Goal: Information Seeking & Learning: Find specific fact

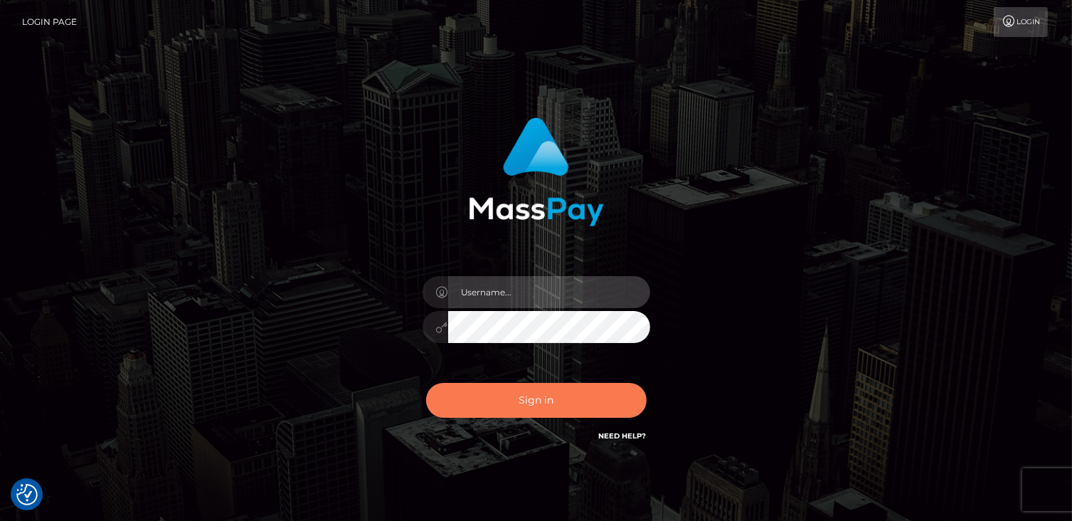
type input "catalinad"
click at [516, 394] on button "Sign in" at bounding box center [536, 400] width 220 height 35
type input "catalinad"
click at [578, 396] on button "Sign in" at bounding box center [536, 400] width 220 height 35
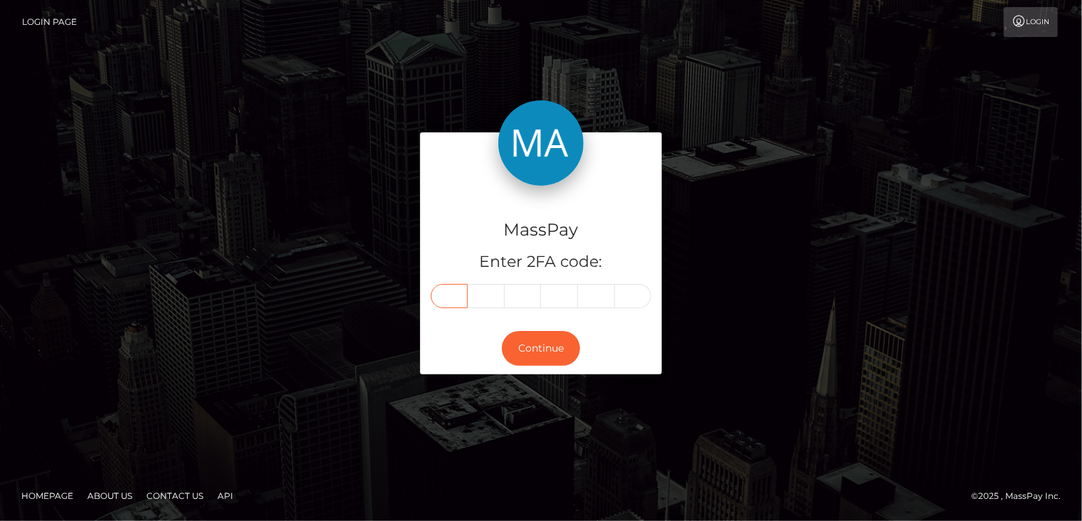
click at [449, 289] on input "text" at bounding box center [449, 296] width 37 height 24
type input "2"
type input "7"
type input "6"
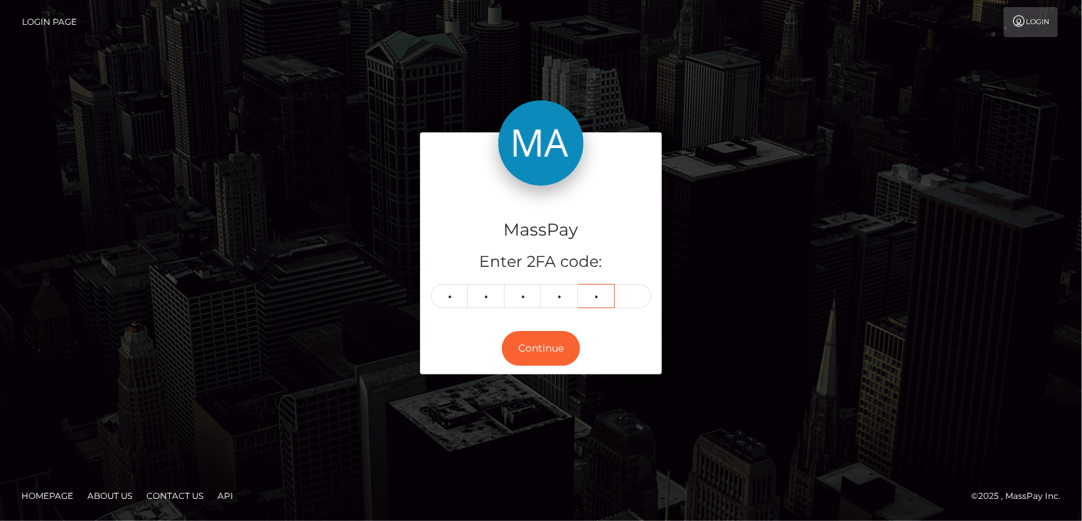
type input "9"
type input "1"
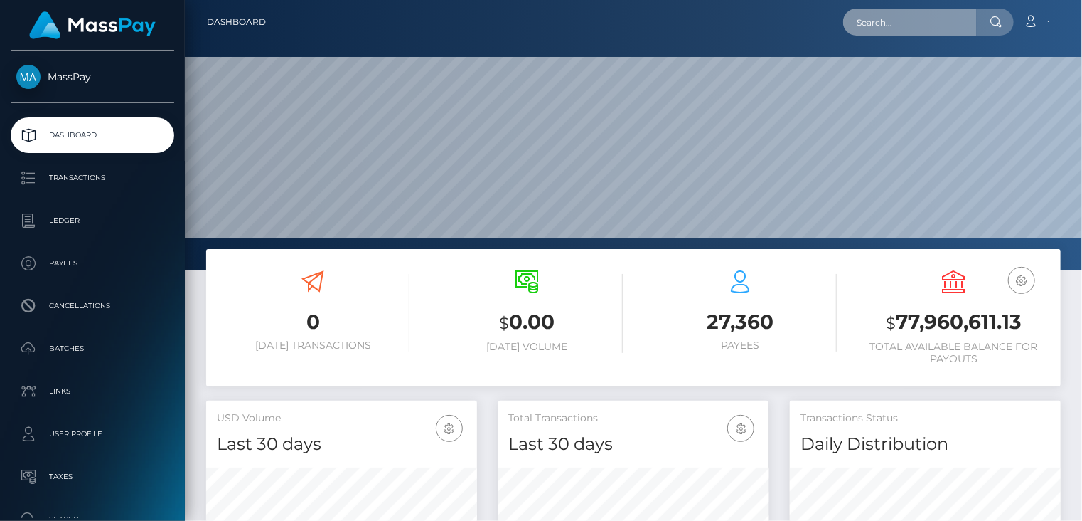
scroll to position [252, 270]
click at [910, 31] on input "text" at bounding box center [911, 22] width 134 height 27
paste input "wdrl_ChNrkLvRzRCeO"
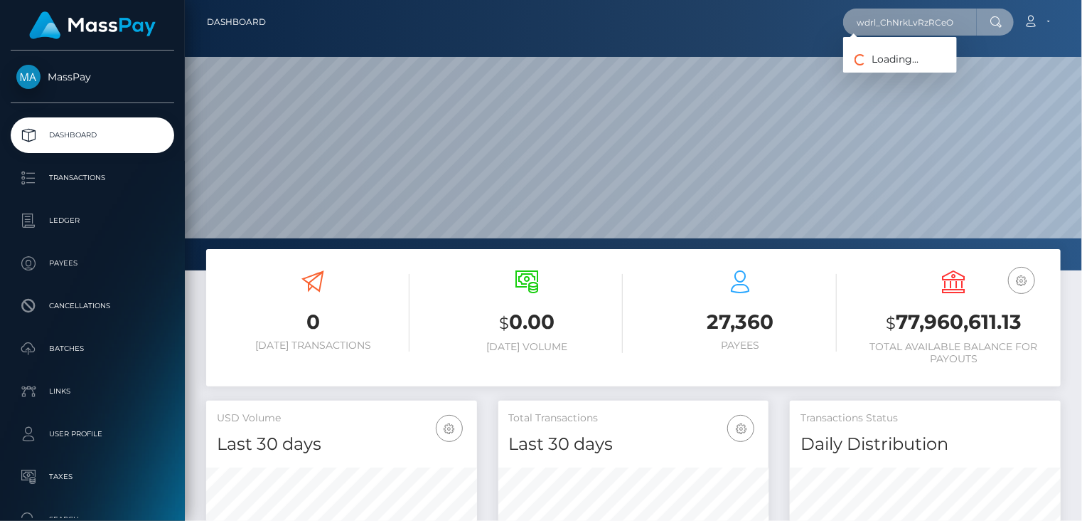
type input "wdrl_ChNrkLvRzRCeO"
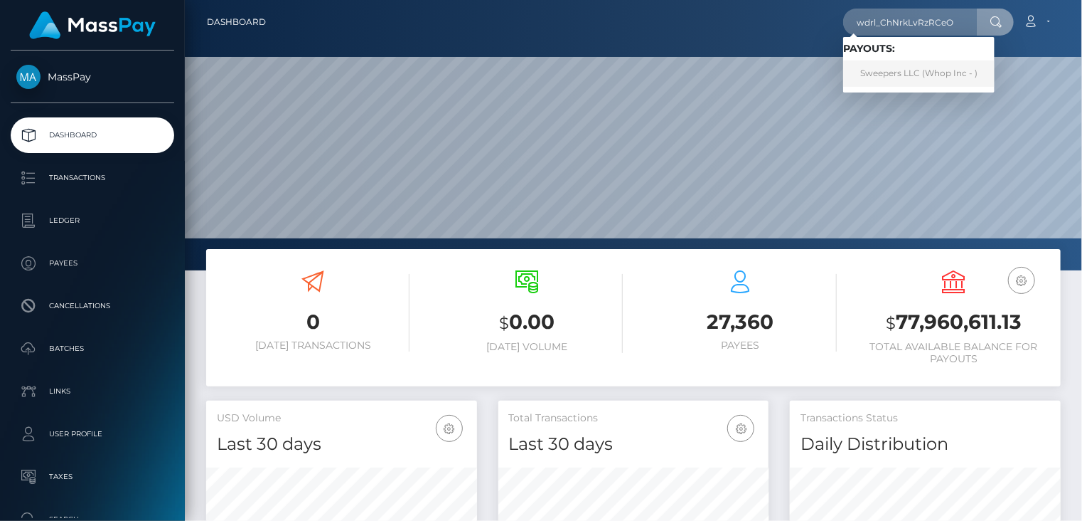
click at [920, 72] on link "Sweepers LLC (Whop Inc - )" at bounding box center [919, 73] width 151 height 26
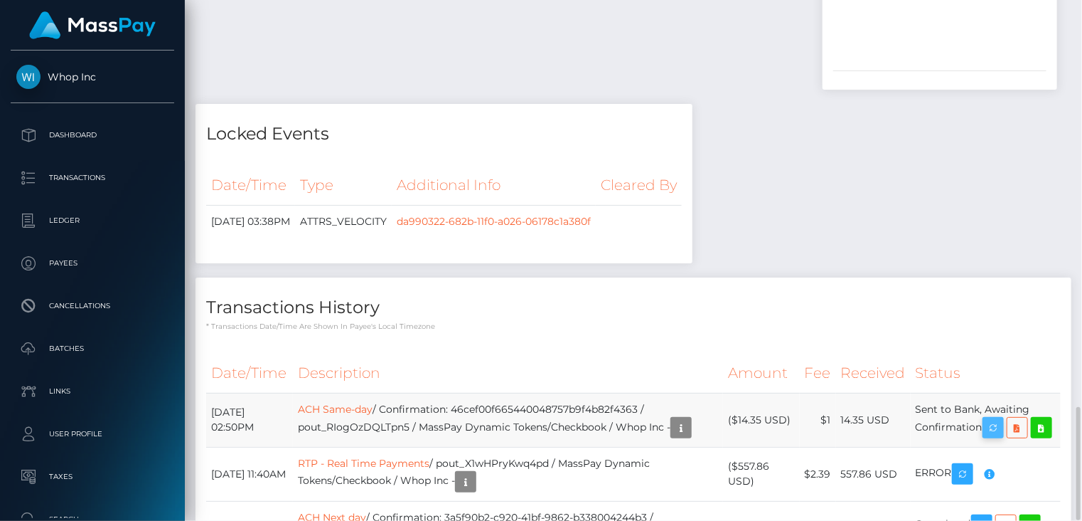
scroll to position [171, 270]
click at [999, 419] on icon "button" at bounding box center [993, 428] width 17 height 18
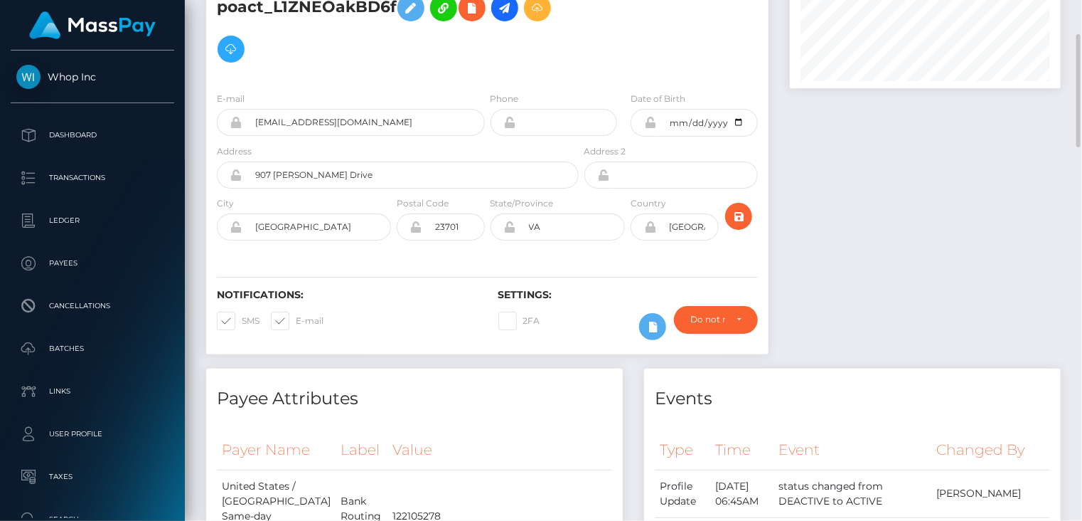
scroll to position [0, 0]
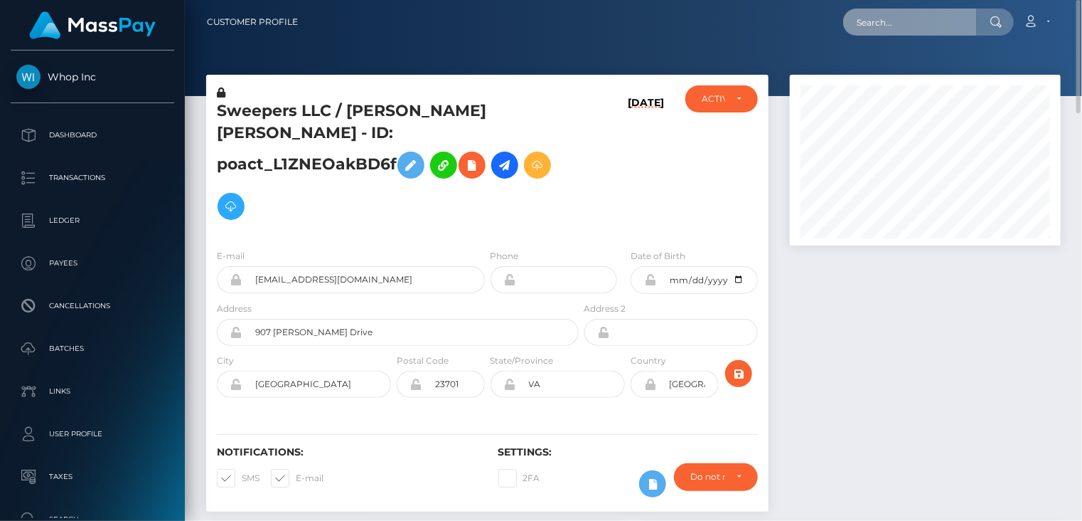
click at [927, 18] on input "text" at bounding box center [911, 22] width 134 height 27
paste input "pout_BHLJHTDMb1XiZ"
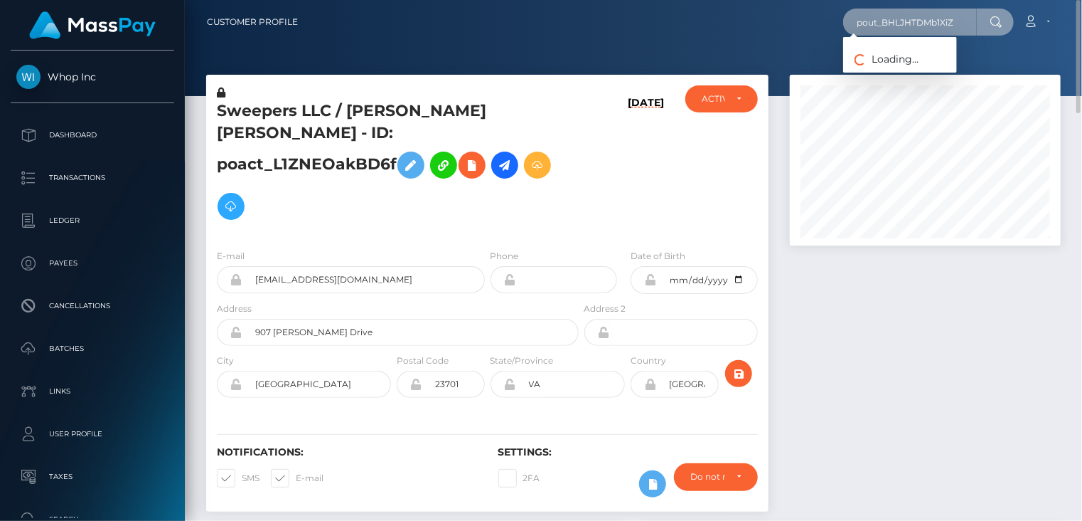
type input "pout_BHLJHTDMb1XiZ"
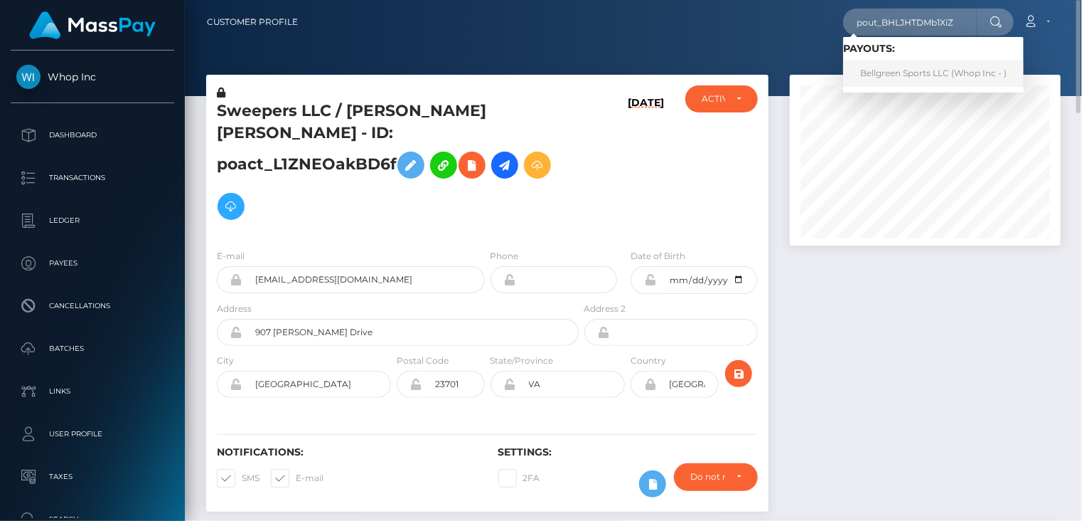
click at [868, 76] on link "Bellgreen Sports LLC (Whop Inc - )" at bounding box center [934, 73] width 181 height 26
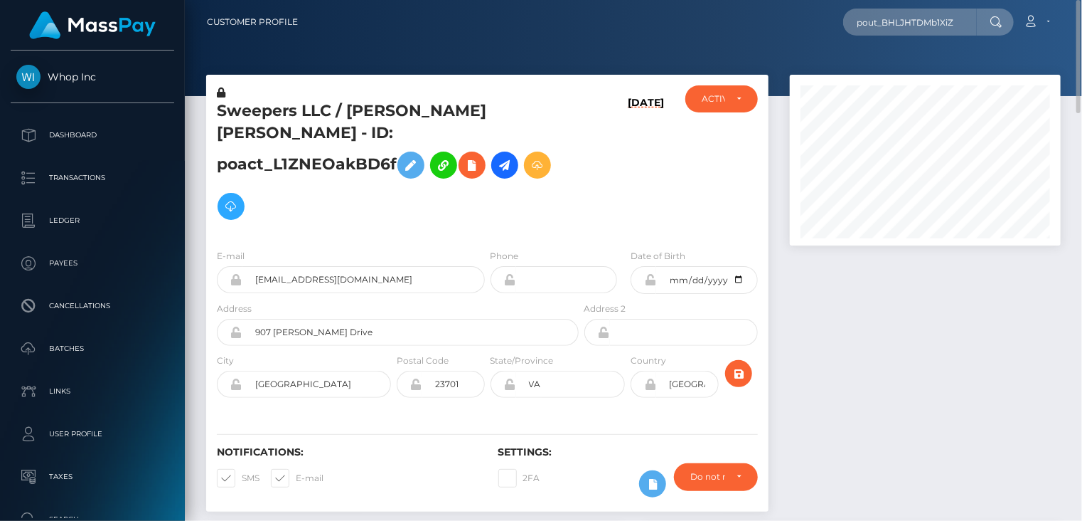
scroll to position [427, 0]
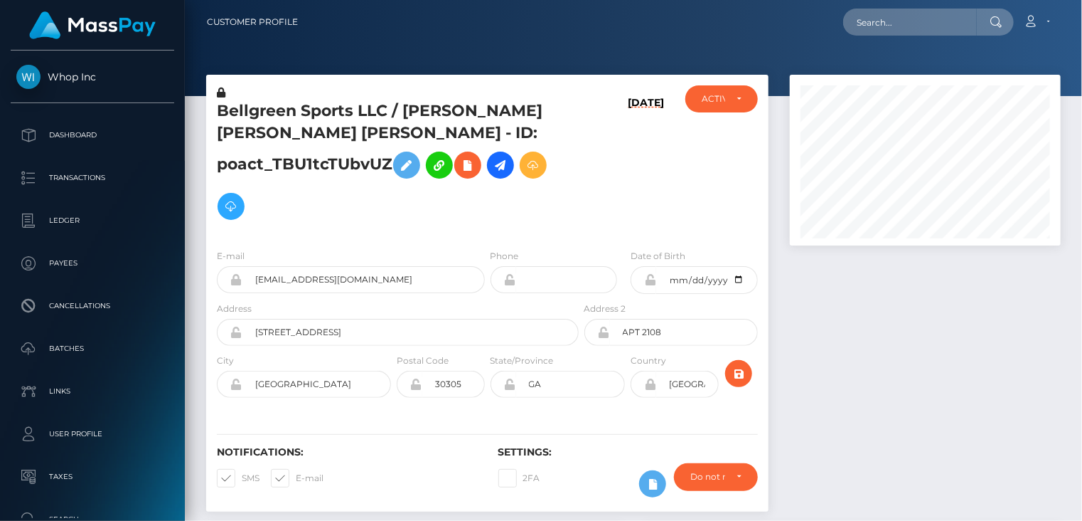
scroll to position [171, 270]
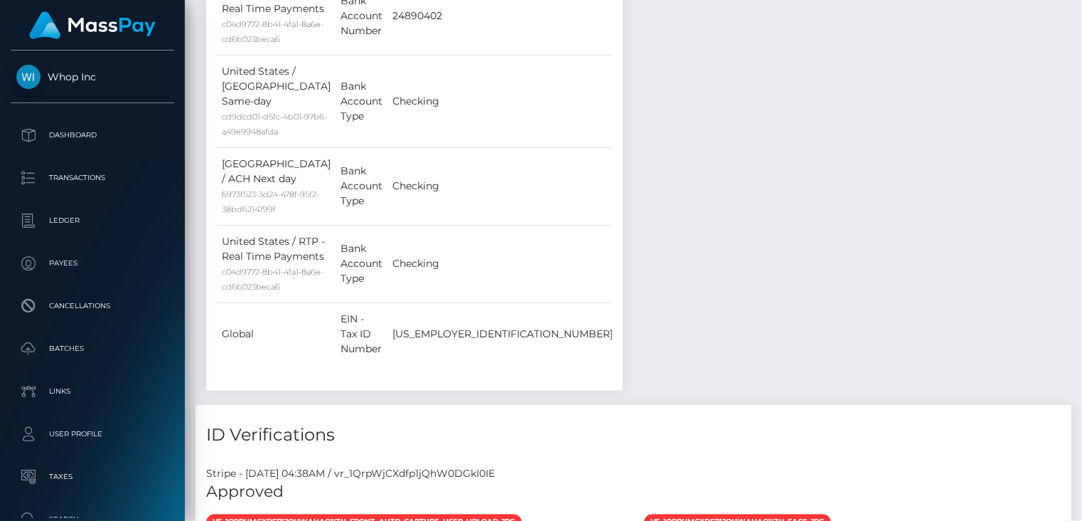
scroll to position [1659, 0]
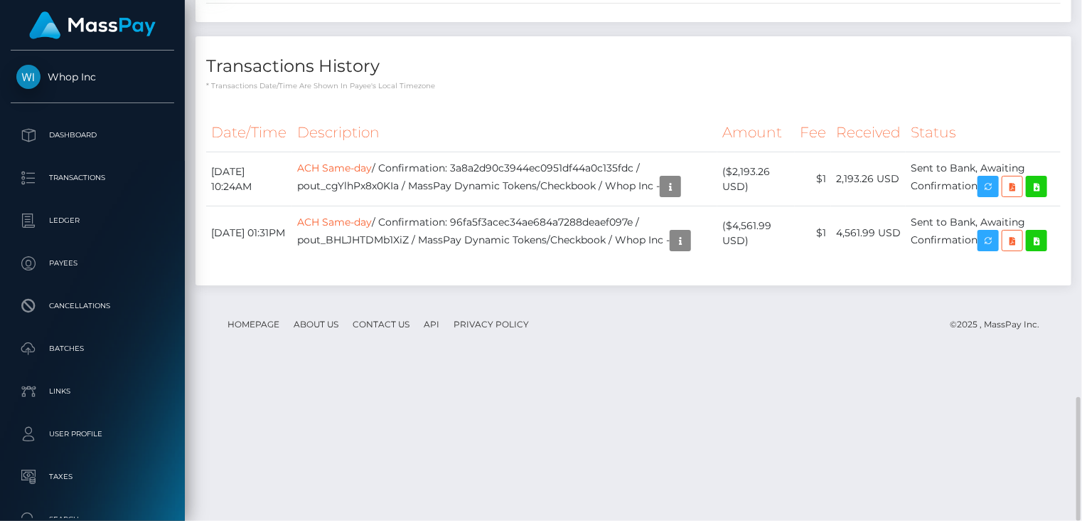
click at [610, 152] on th "Description" at bounding box center [504, 132] width 425 height 39
click at [994, 250] on icon "button" at bounding box center [988, 241] width 17 height 18
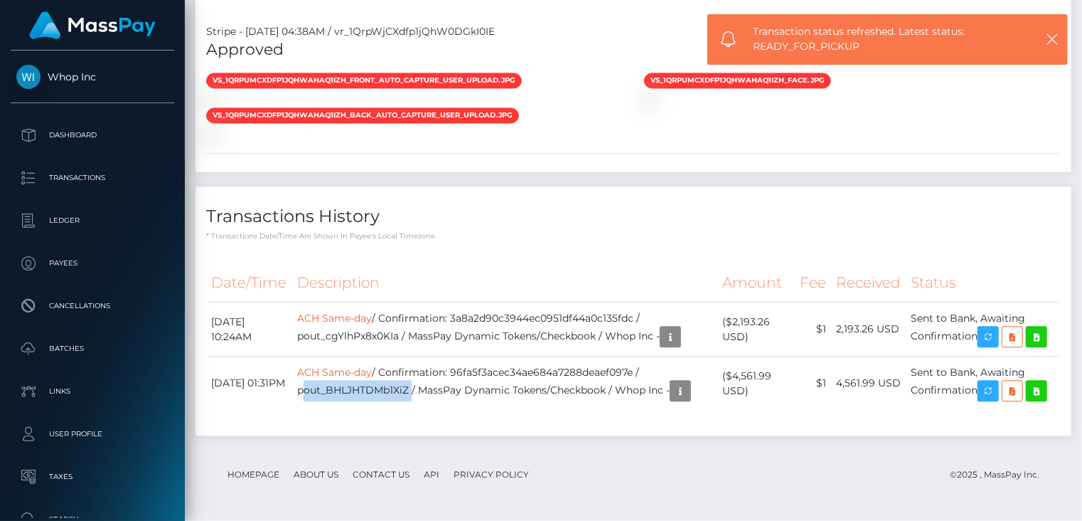
scroll to position [1018, 0]
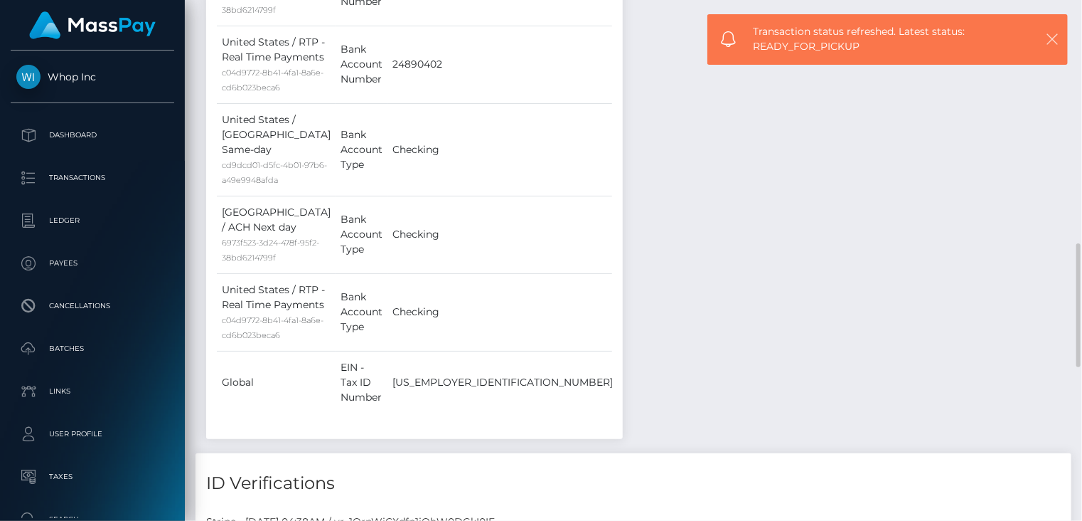
click at [1050, 45] on icon "button" at bounding box center [1052, 39] width 14 height 14
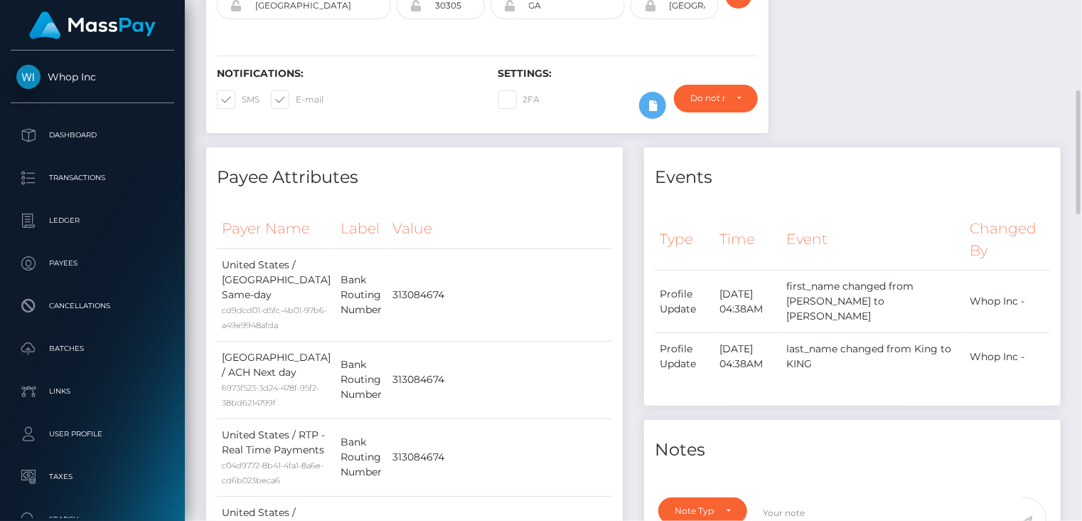
scroll to position [0, 0]
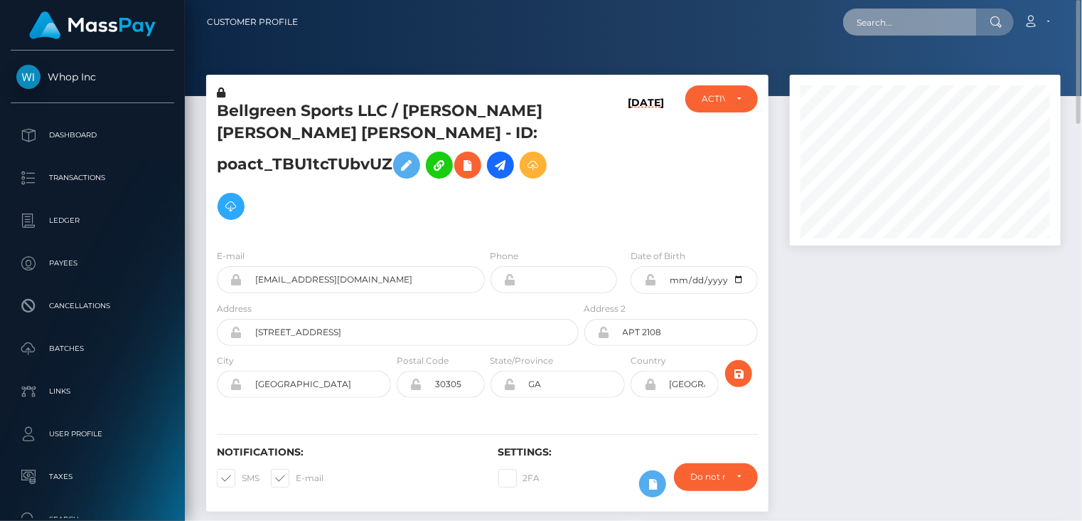
click at [933, 24] on input "text" at bounding box center [911, 22] width 134 height 27
paste input "wdrl_ChNrkLvRzRCeO"
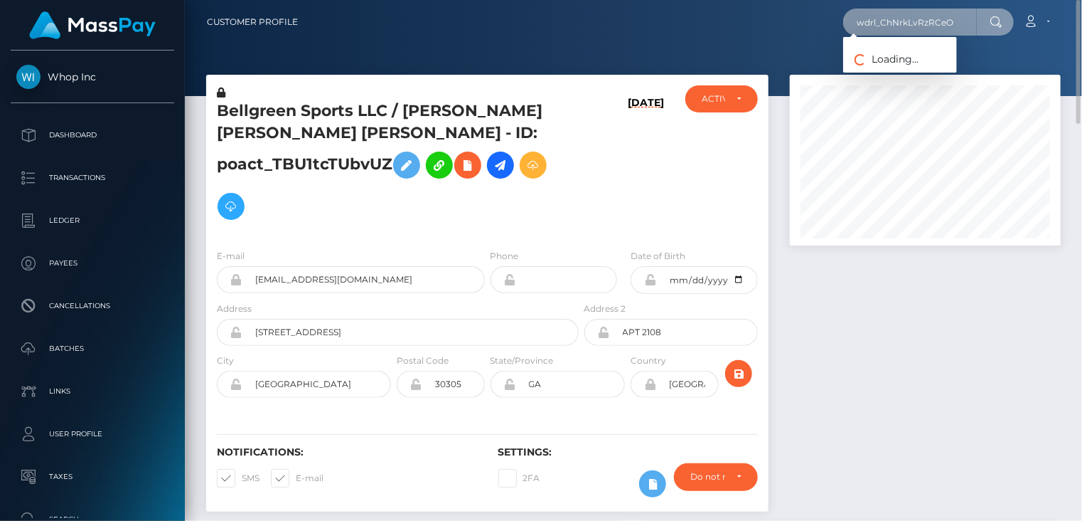
type input "wdrl_ChNrkLvRzRCeO"
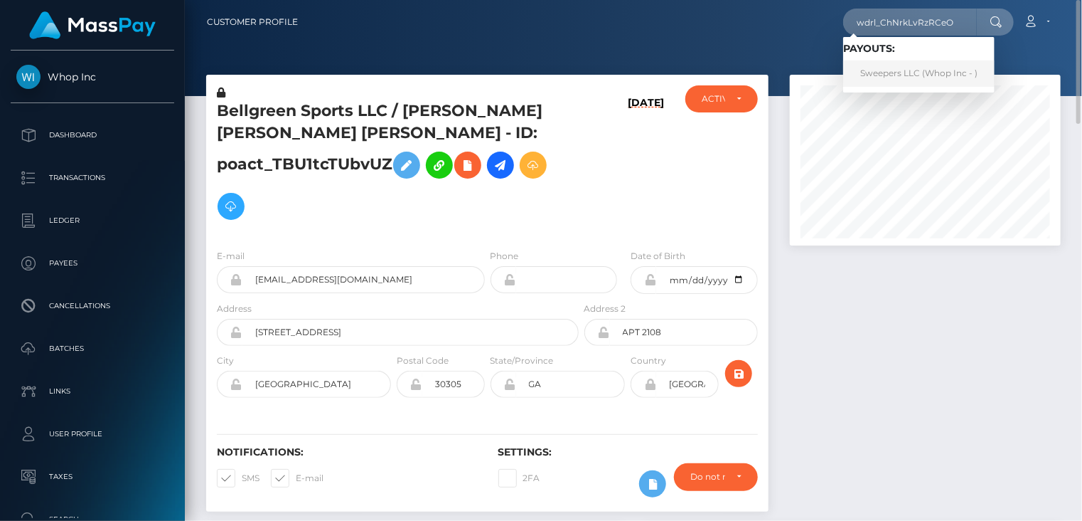
click at [893, 68] on link "Sweepers LLC (Whop Inc - )" at bounding box center [919, 73] width 151 height 26
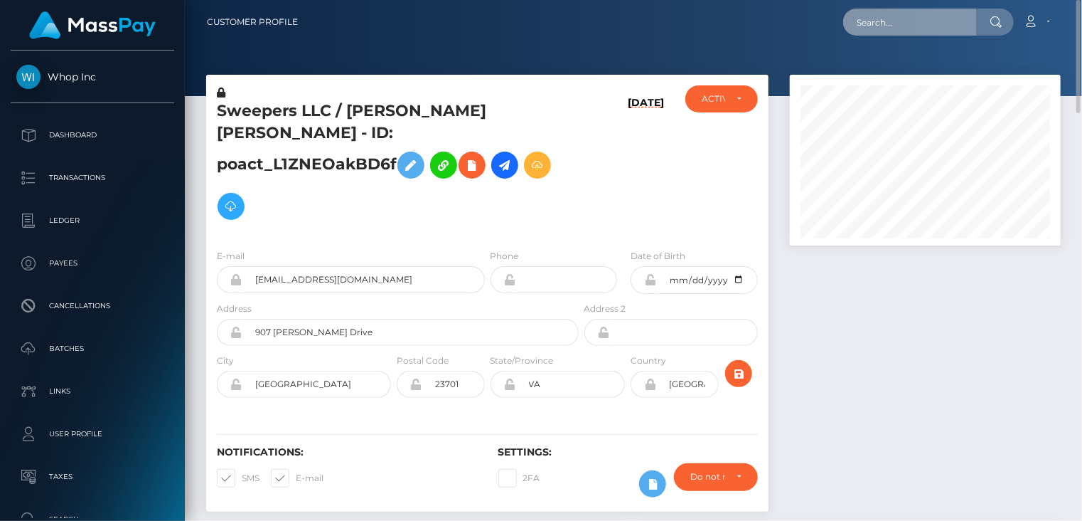
click at [903, 28] on input "text" at bounding box center [911, 22] width 134 height 27
paste input "pout_BHLJHTDMb1XiZ"
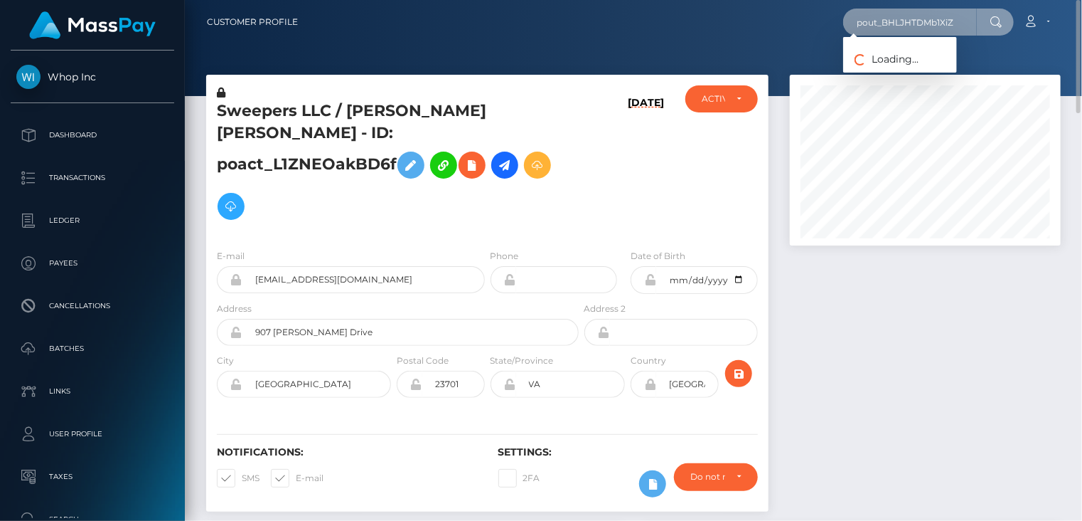
type input "pout_BHLJHTDMb1XiZ"
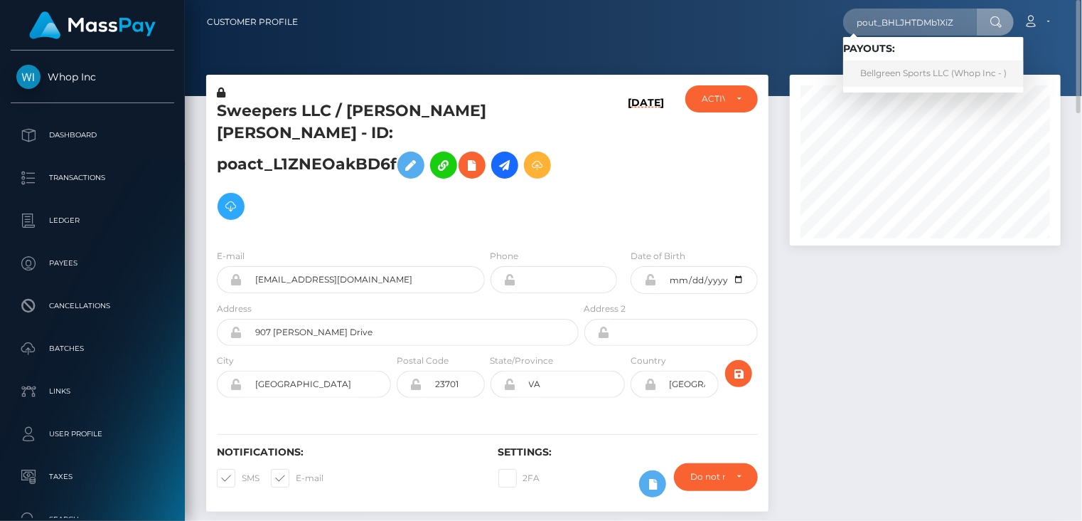
click at [878, 77] on link "Bellgreen Sports LLC (Whop Inc - )" at bounding box center [934, 73] width 181 height 26
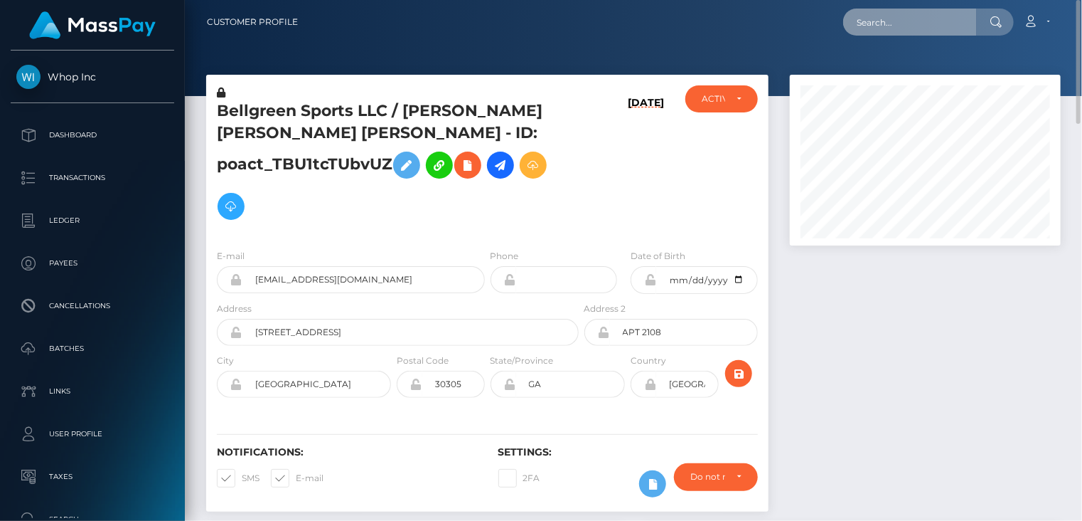
click at [873, 33] on input "text" at bounding box center [911, 22] width 134 height 27
paste input "pout_RIogOzDQLTpn5"
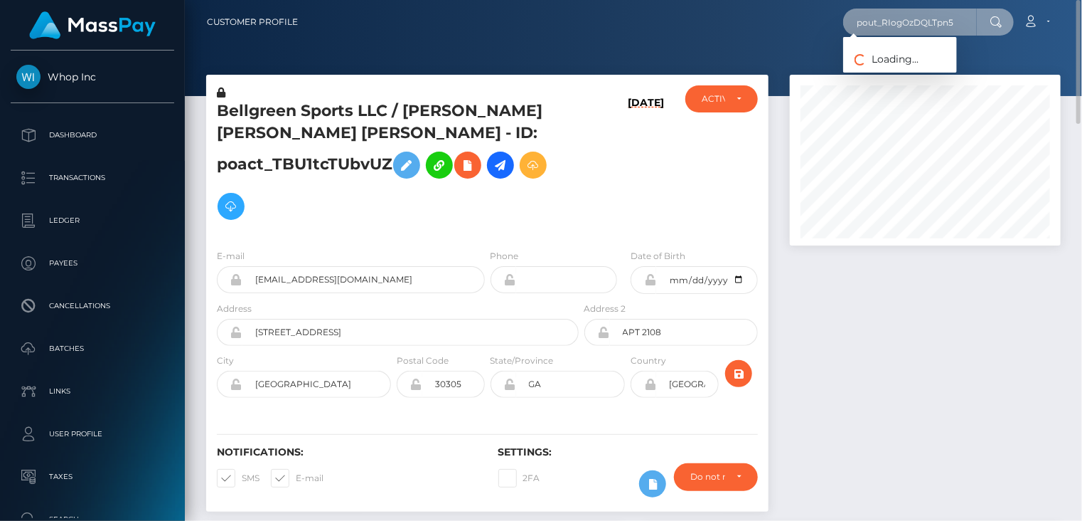
type input "pout_RIogOzDQLTpn5"
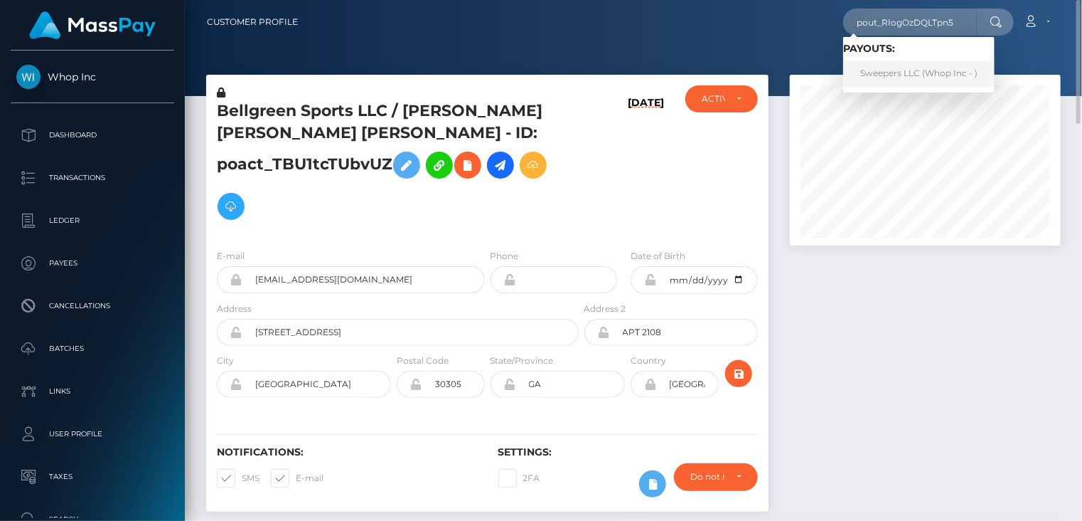
click at [904, 76] on link "Sweepers LLC (Whop Inc - )" at bounding box center [919, 73] width 151 height 26
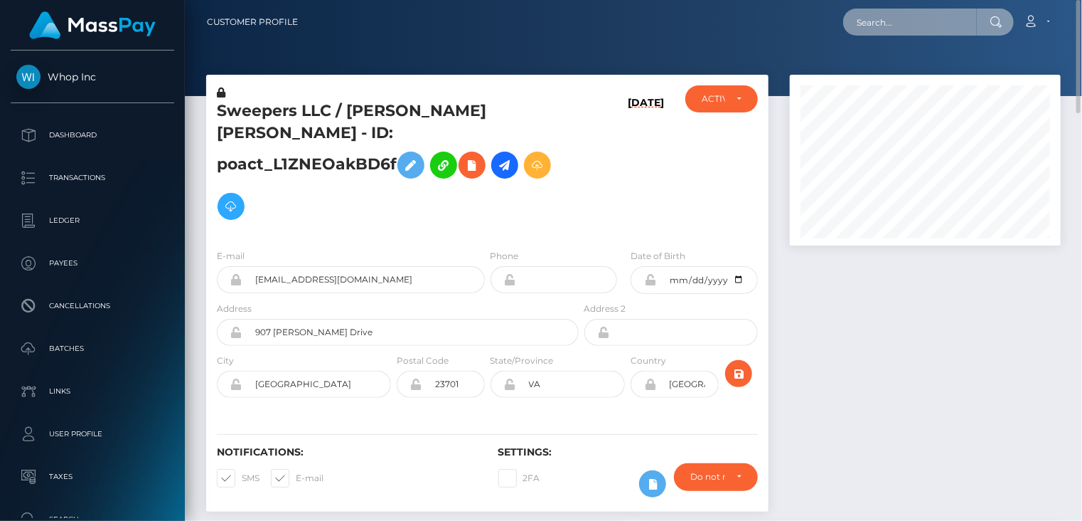
click at [898, 18] on input "text" at bounding box center [911, 22] width 134 height 27
paste input "wdrl_ChNrkLvRzRCeO"
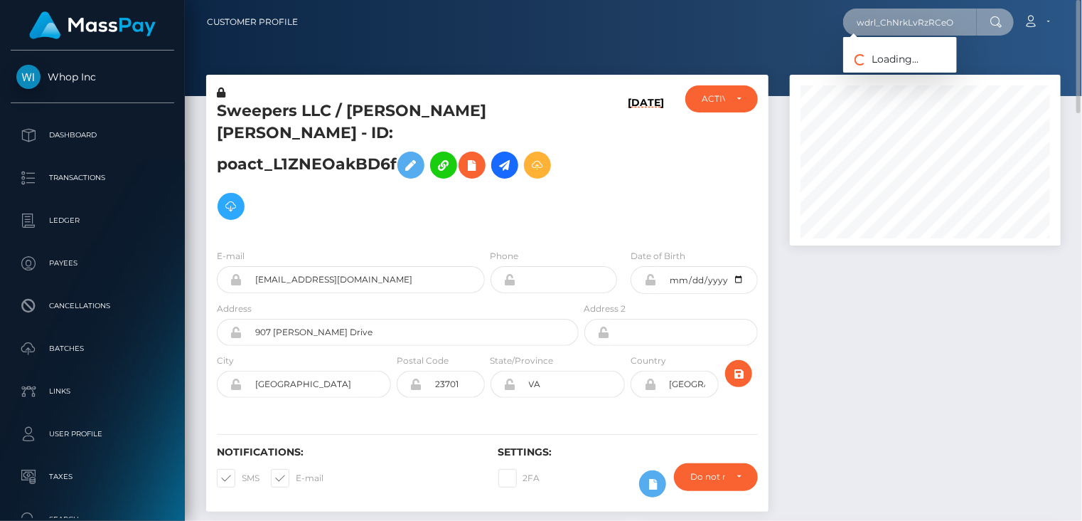
type input "wdrl_ChNrkLvRzRCeO"
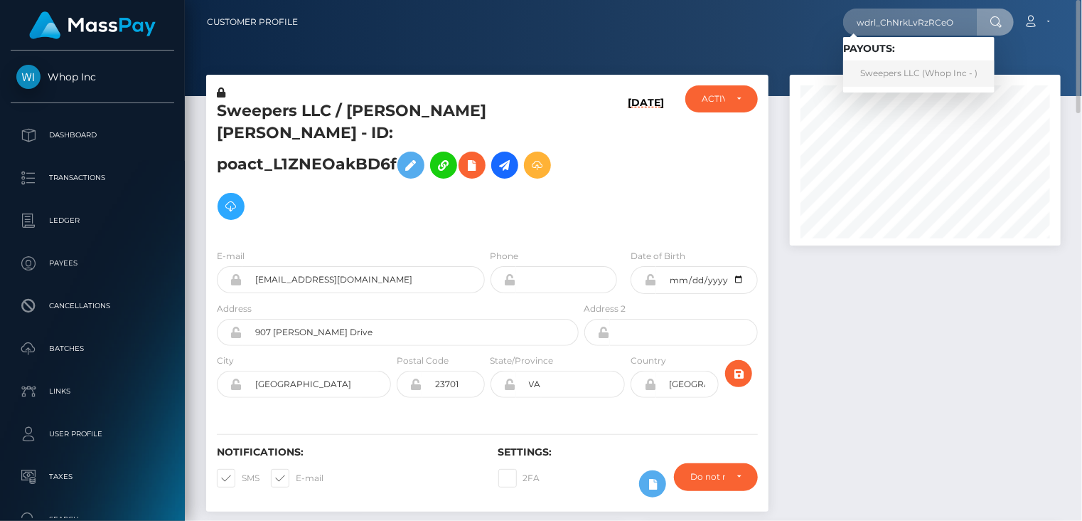
click at [898, 75] on link "Sweepers LLC (Whop Inc - )" at bounding box center [919, 73] width 151 height 26
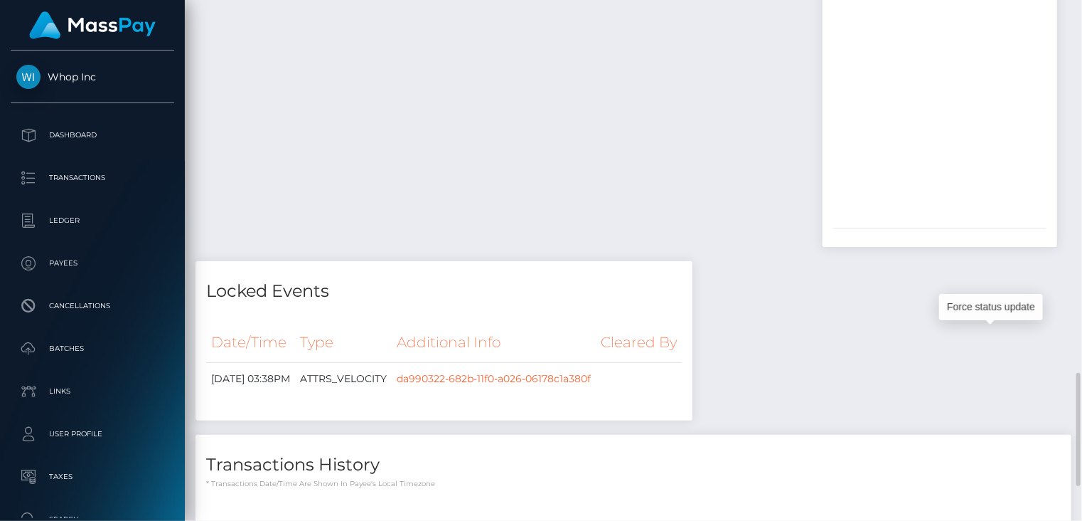
scroll to position [171, 270]
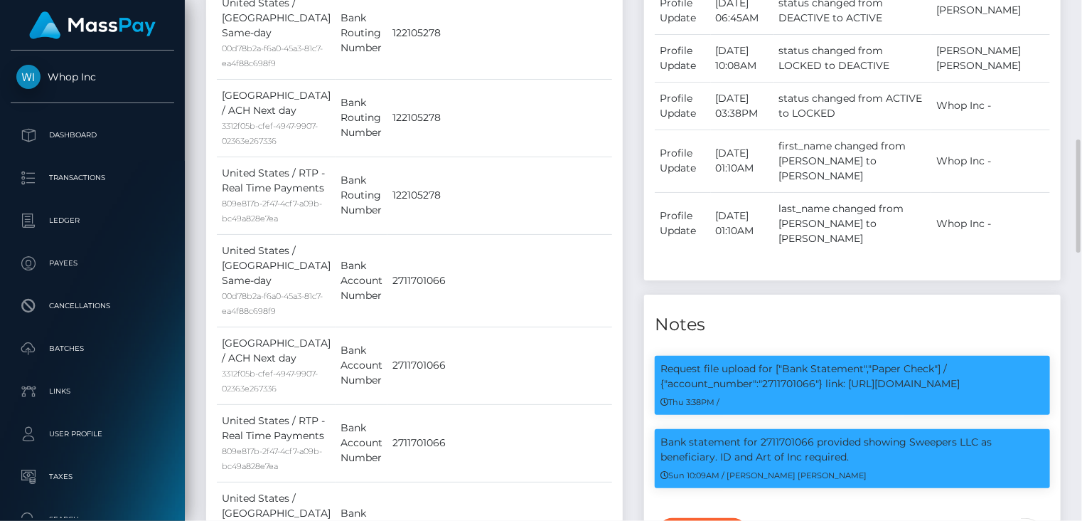
scroll to position [0, 0]
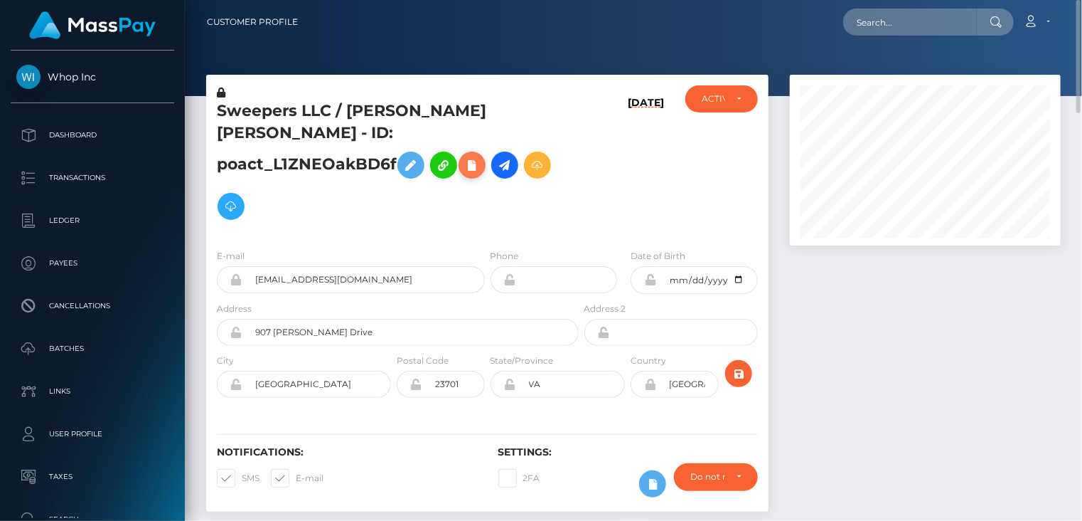
click at [464, 174] on icon at bounding box center [472, 165] width 17 height 18
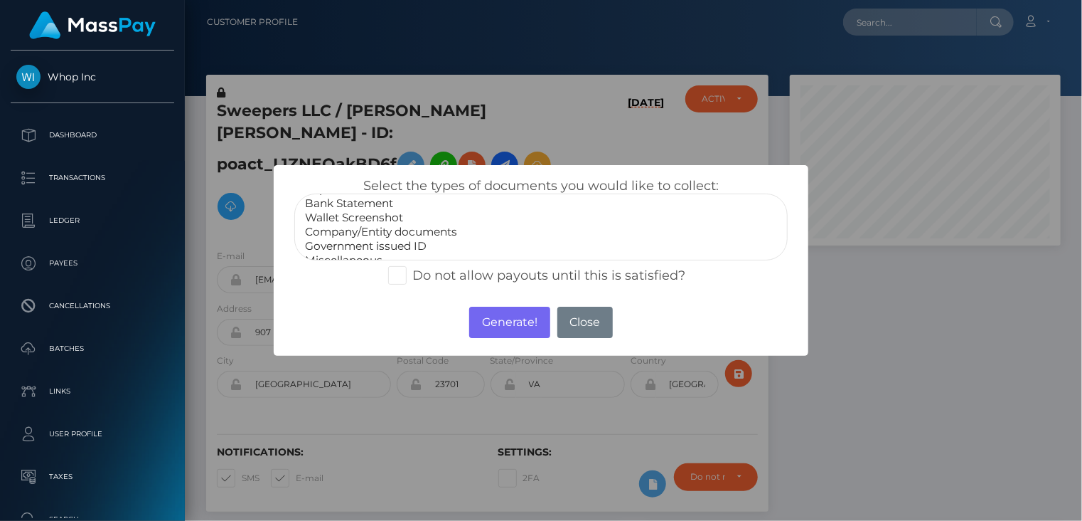
scroll to position [28, 0]
select select "Company/Entity documents"
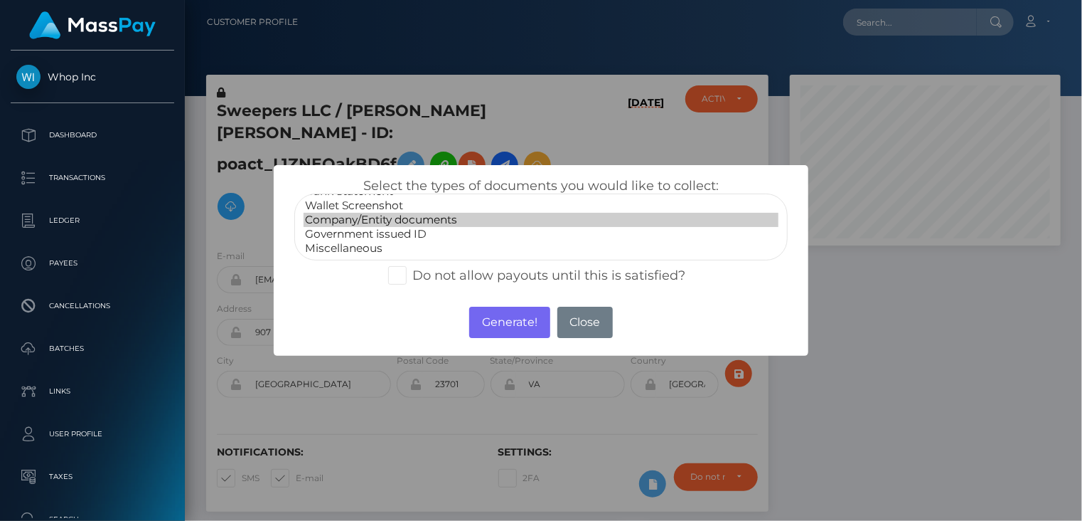
click at [429, 216] on option "Company/Entity documents" at bounding box center [542, 220] width 476 height 14
click at [506, 322] on button "Generate!" at bounding box center [509, 322] width 80 height 31
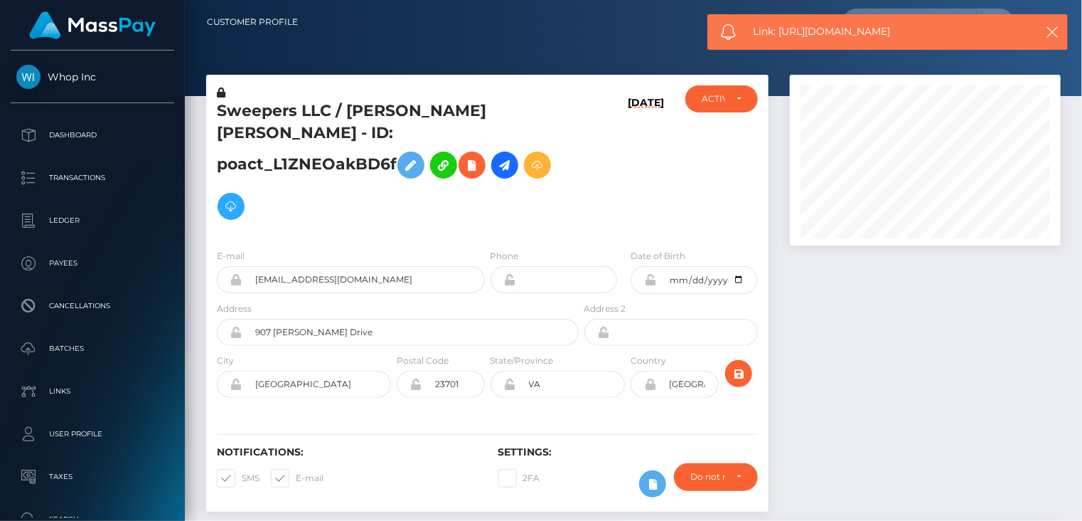
click at [843, 27] on span "Link: https://l.maspay.io/cg2hd" at bounding box center [887, 31] width 267 height 15
copy span "Link: https://l.maspay.io/cg2hd"
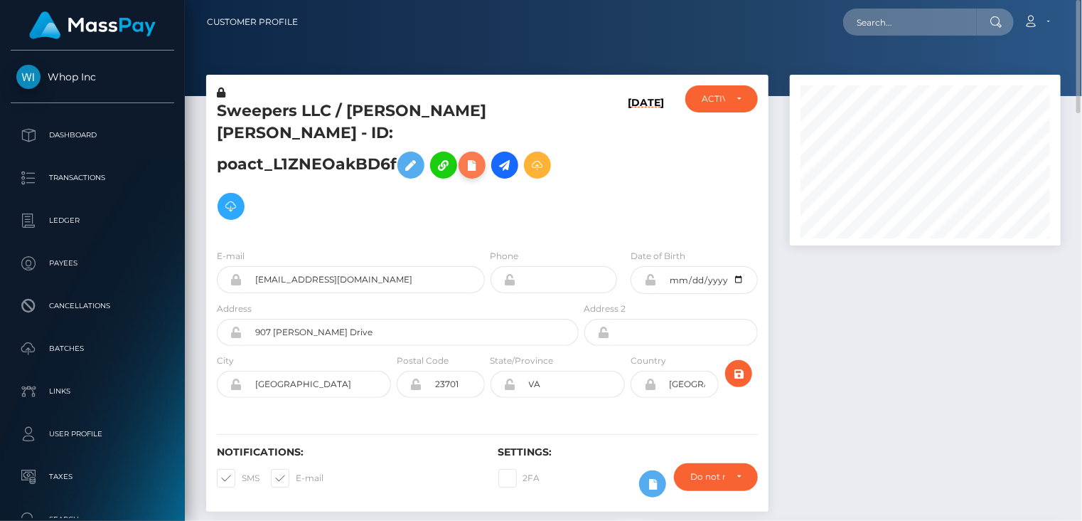
click at [464, 174] on icon at bounding box center [472, 165] width 17 height 18
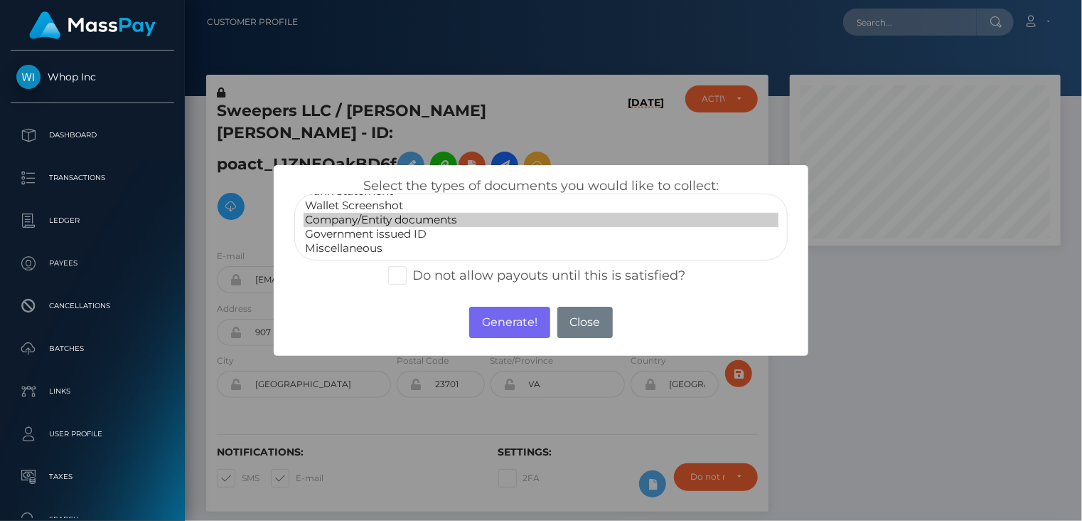
click at [404, 225] on select "Paper Check Bank Statement Wallet Screenshot Company/Entity documents Governmen…" at bounding box center [541, 226] width 494 height 67
select select "Company/Entity documents"
click at [415, 220] on option "Company/Entity documents" at bounding box center [542, 220] width 476 height 14
click at [501, 329] on button "Generate!" at bounding box center [509, 322] width 80 height 31
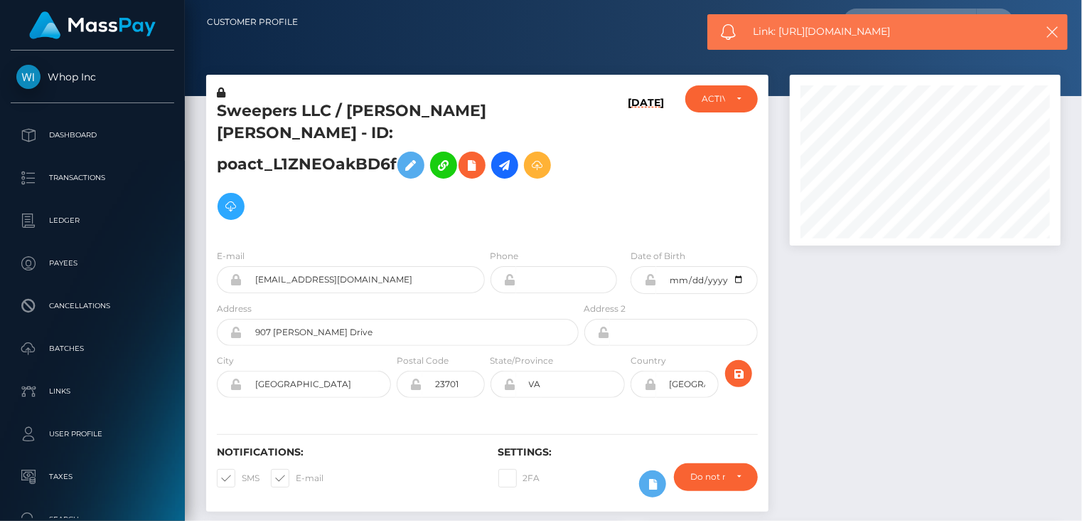
click at [811, 35] on span "Link: https://l.maspay.io/ng2jx" at bounding box center [887, 31] width 267 height 15
copy span "Link: https://l.maspay.io/ng2jx"
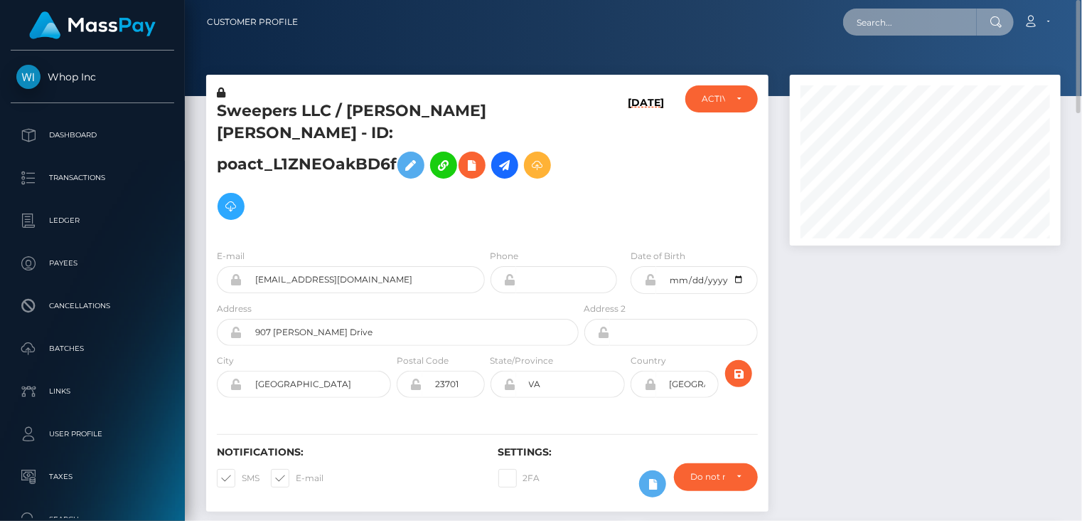
click at [894, 23] on input "text" at bounding box center [911, 22] width 134 height 27
paste input "payout_0a0361db-7d2d-11f0-8023-0266f44cc279"
drag, startPoint x: 859, startPoint y: 23, endPoint x: 909, endPoint y: 38, distance: 51.8
click at [994, 31] on div "payout_0a0361db-7d2d-11f0-8023-0266f44cc279 Loading... Loading..." at bounding box center [929, 22] width 171 height 27
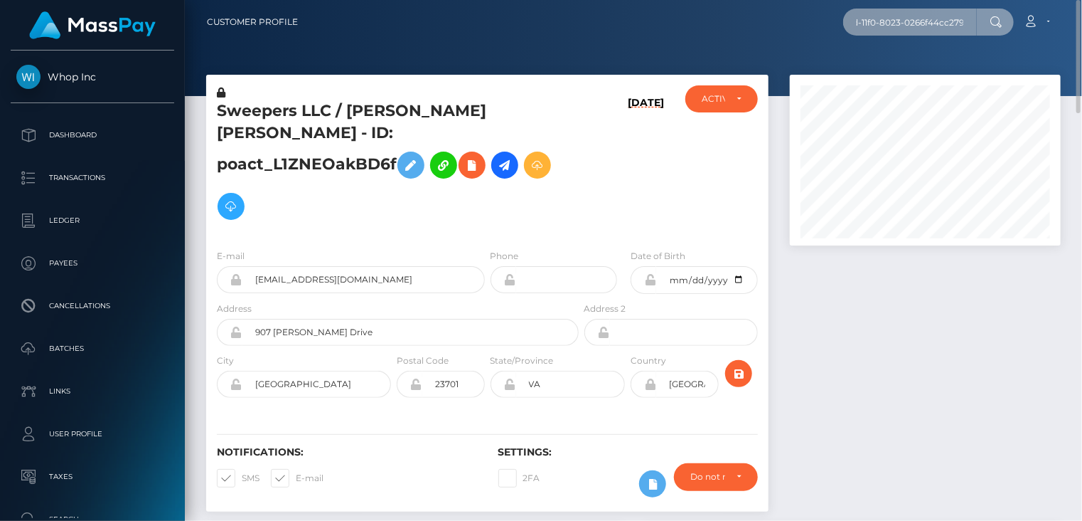
paste input "text"
type input "0a0361db-7d2d-11f0-8023-0266f44cc279"
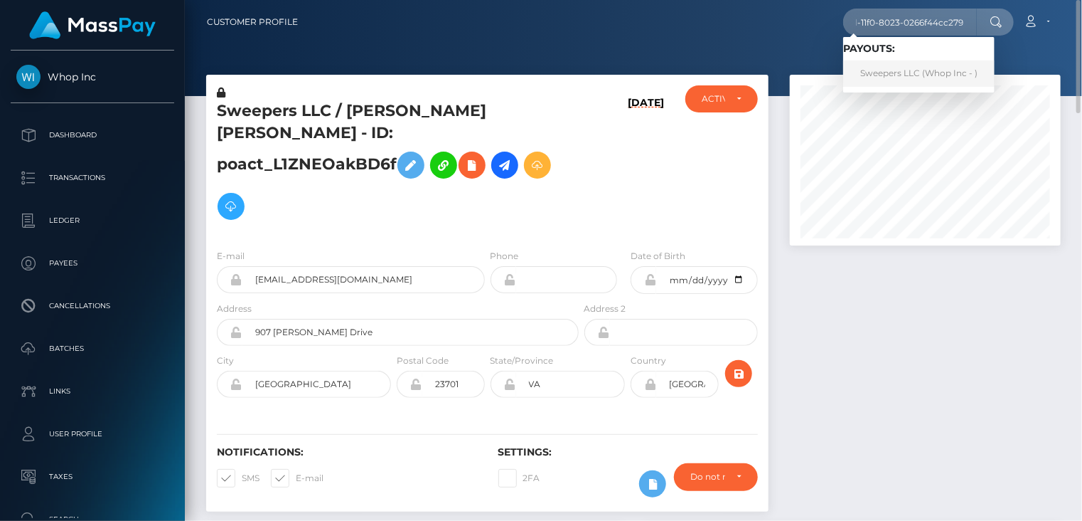
scroll to position [0, 0]
click at [891, 77] on link "Sweepers LLC (Whop Inc - )" at bounding box center [919, 73] width 151 height 26
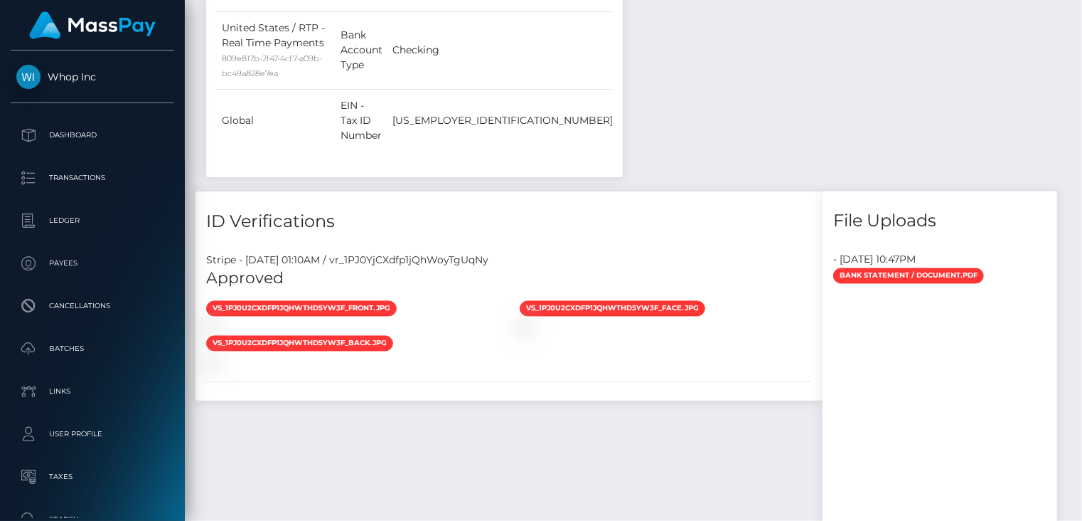
scroll to position [1864, 0]
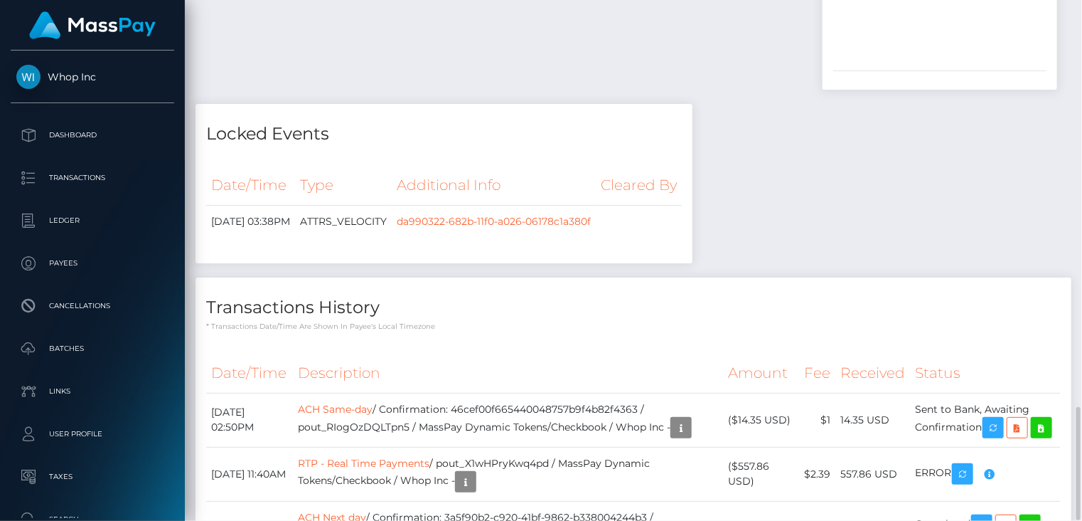
click at [612, 353] on th "Description" at bounding box center [508, 372] width 430 height 39
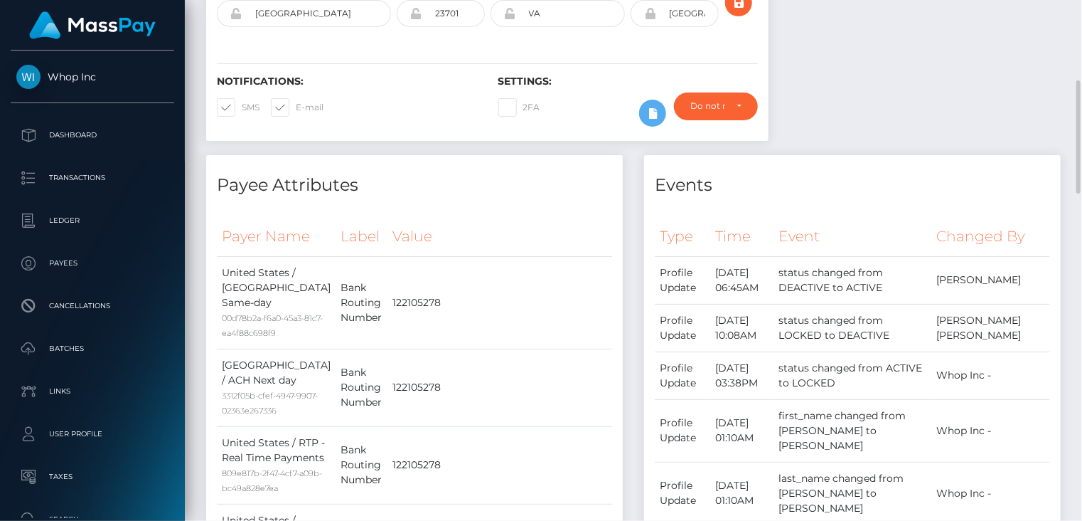
scroll to position [0, 0]
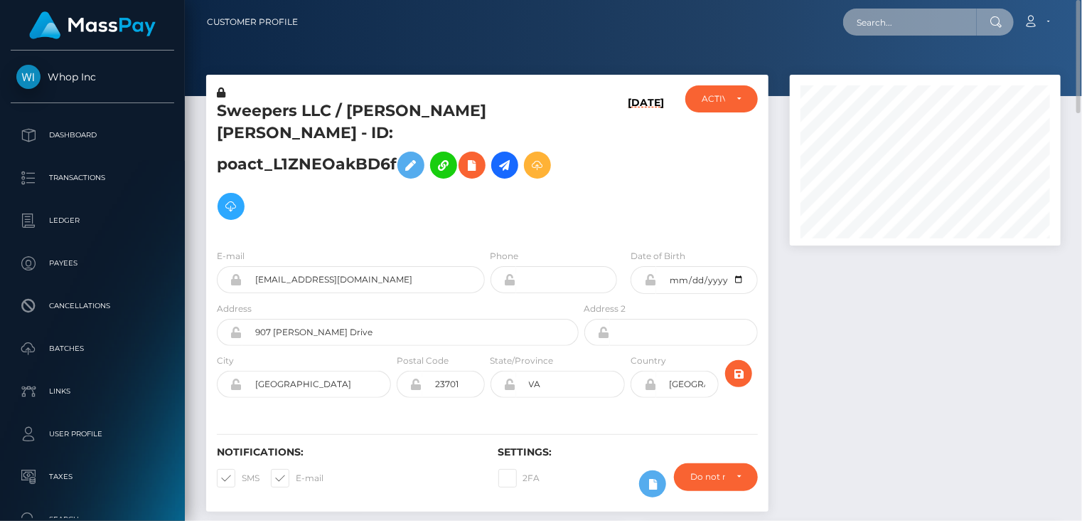
click at [922, 23] on input "text" at bounding box center [911, 22] width 134 height 27
paste input "wdrl_ChNrkLvRzRCeO"
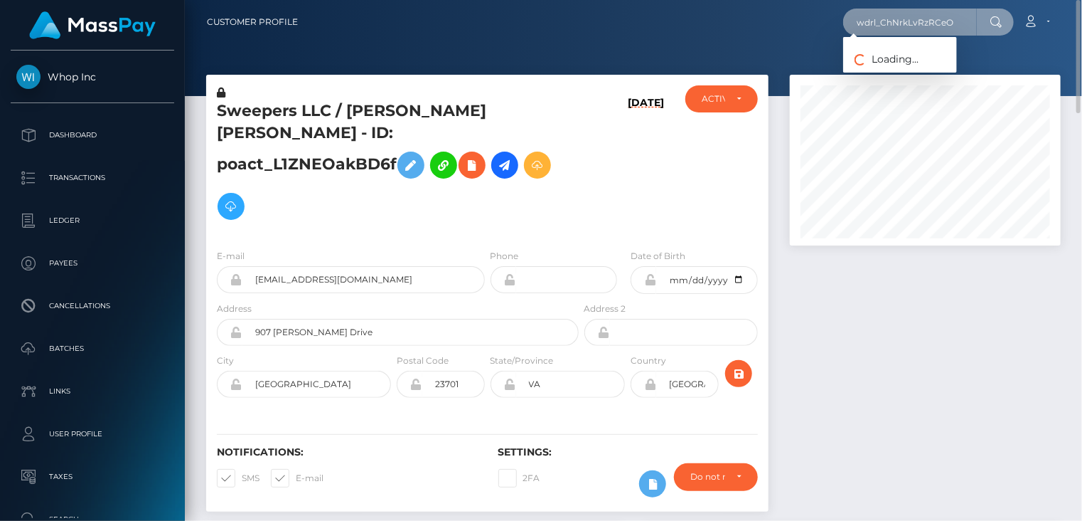
type input "wdrl_ChNrkLvRzRCeO"
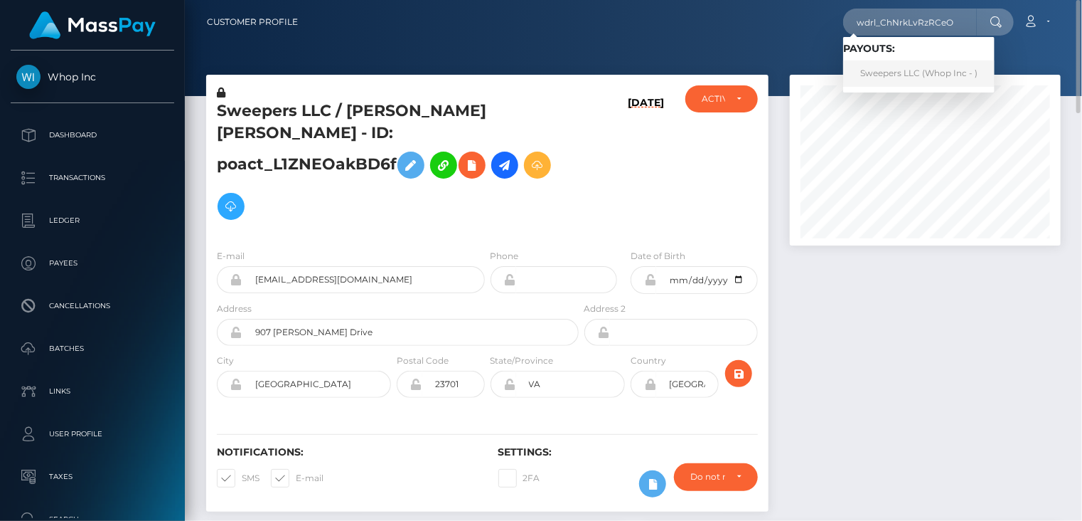
click at [890, 68] on link "Sweepers LLC (Whop Inc - )" at bounding box center [919, 73] width 151 height 26
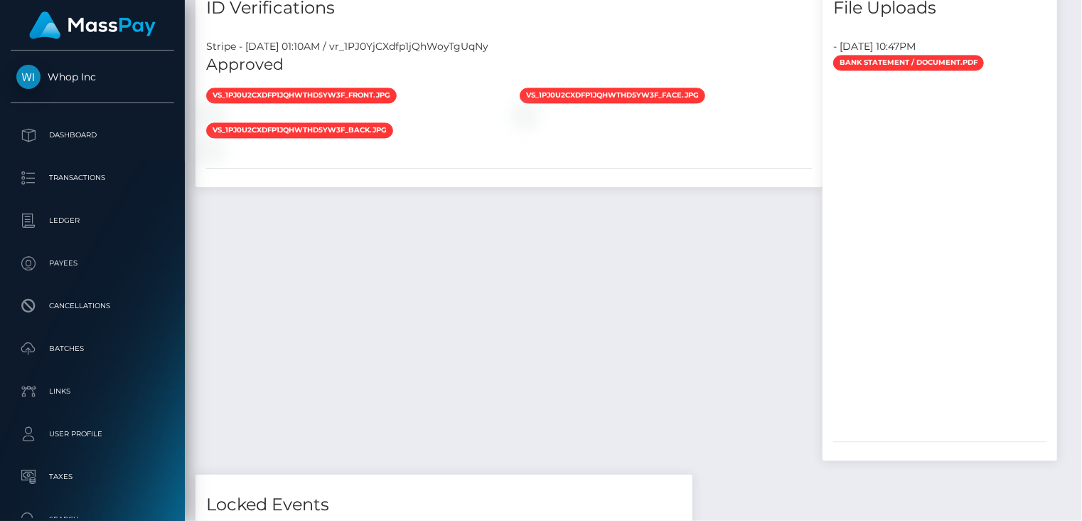
scroll to position [1864, 0]
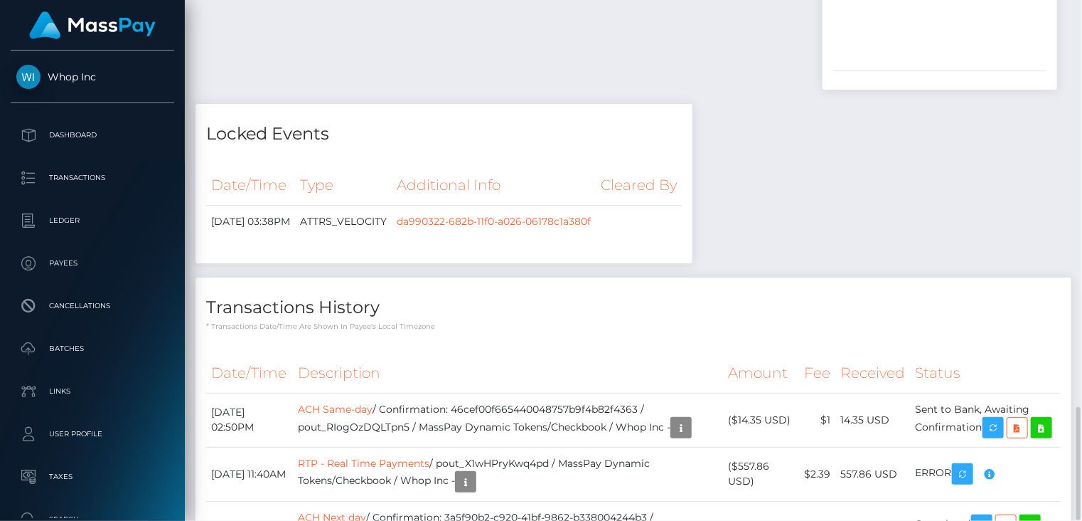
click at [578, 353] on th "Description" at bounding box center [508, 372] width 430 height 39
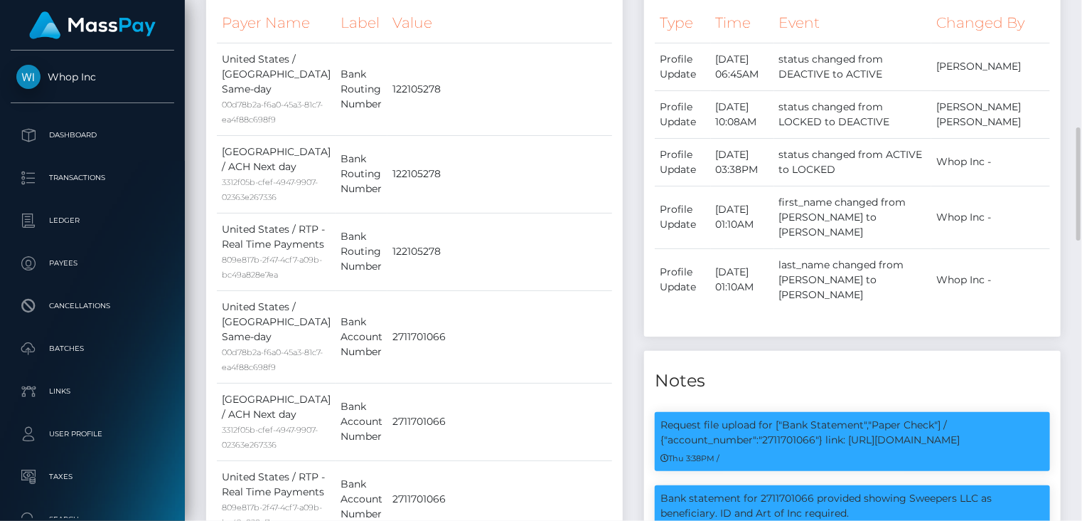
scroll to position [0, 0]
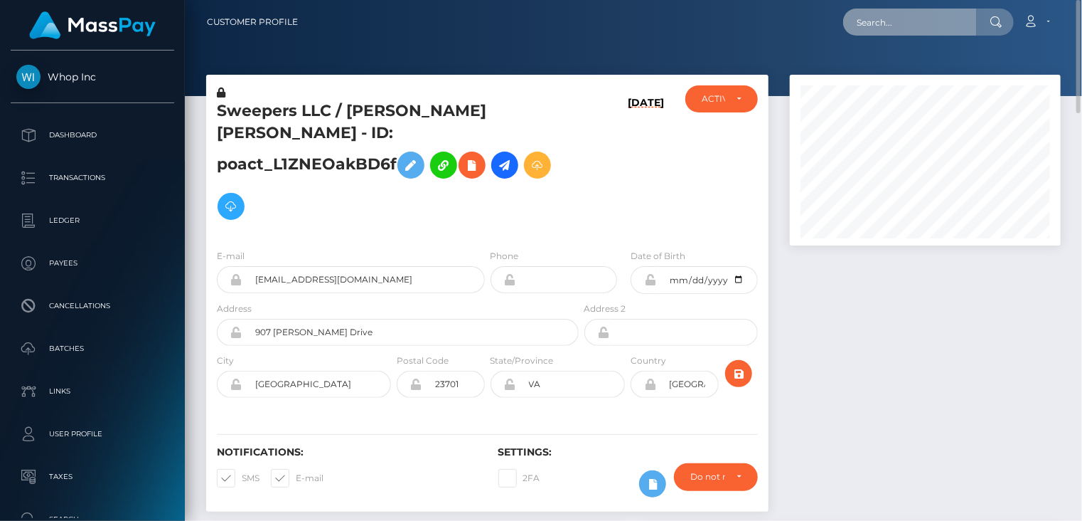
click at [904, 23] on input "text" at bounding box center [911, 22] width 134 height 27
paste input "0a0361db-7d2d-11f0-8023-0266f44cc279"
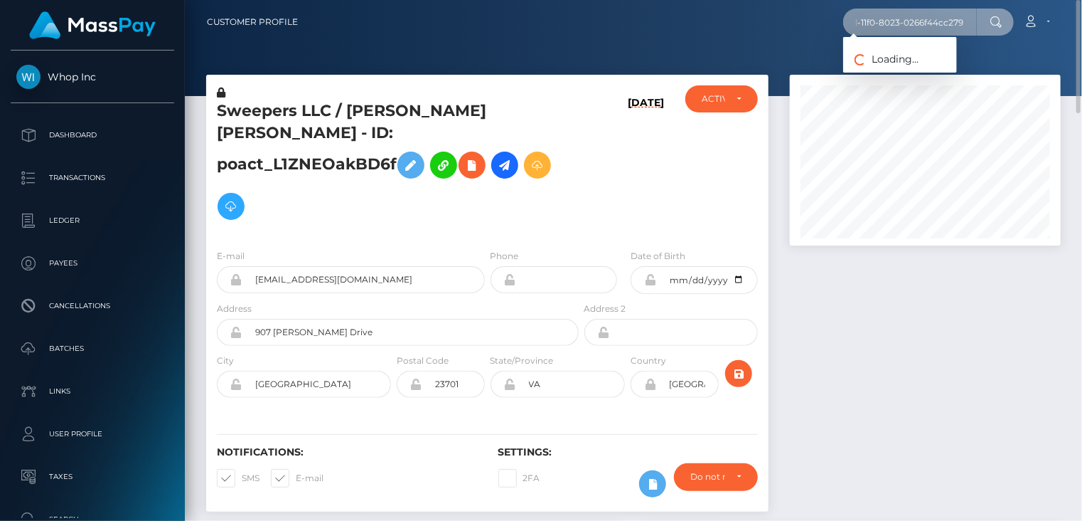
type input "0a0361db-7d2d-11f0-8023-0266f44cc279"
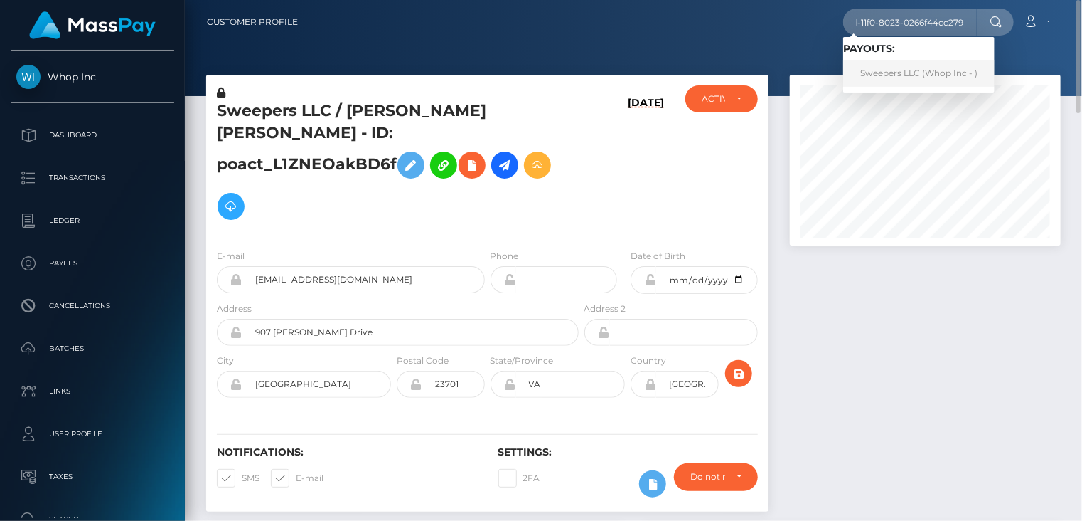
scroll to position [0, 0]
click at [898, 70] on link "Sweepers LLC (Whop Inc - )" at bounding box center [919, 73] width 151 height 26
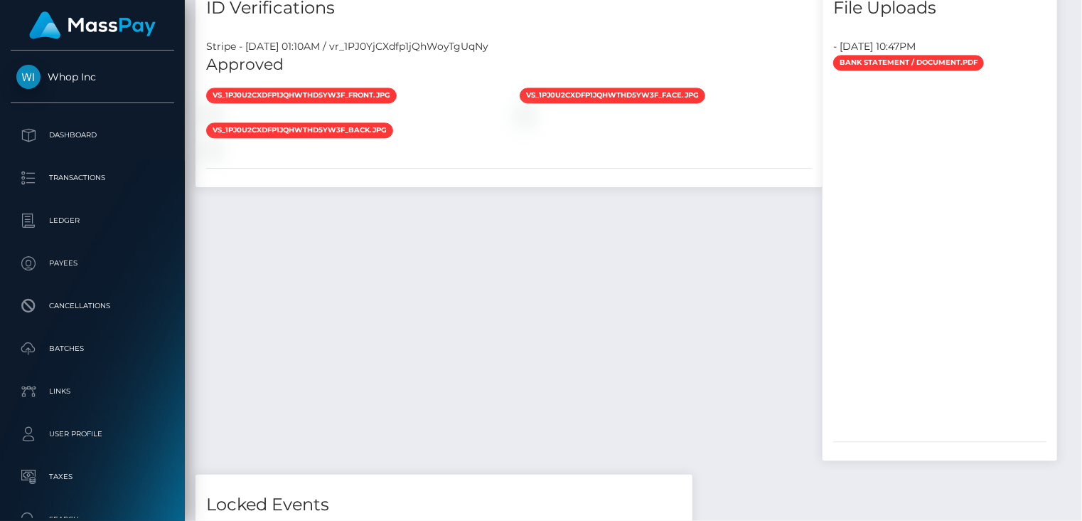
scroll to position [1864, 0]
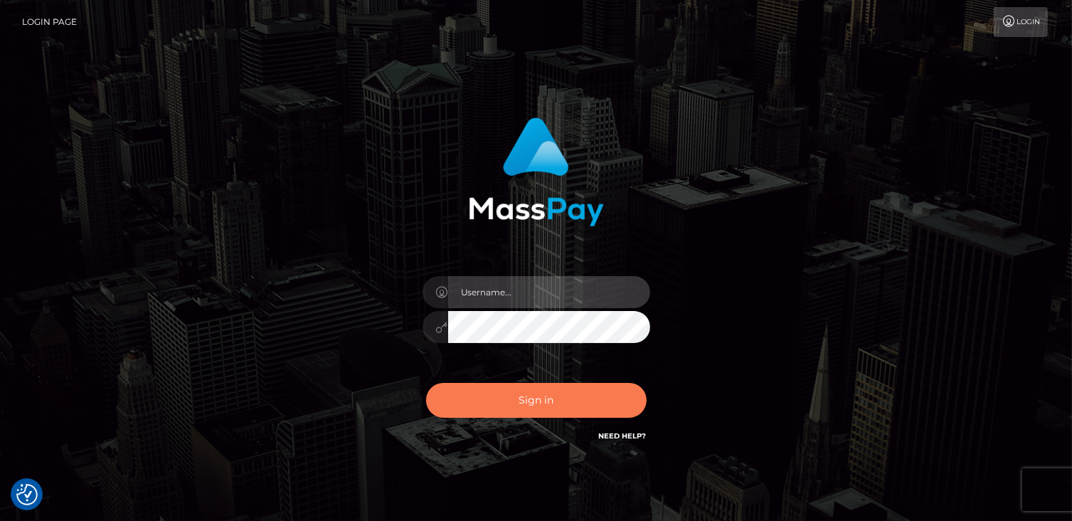
type input "catalinad"
click at [502, 386] on button "Sign in" at bounding box center [536, 400] width 220 height 35
type input "catalinad"
click at [573, 398] on button "Sign in" at bounding box center [536, 400] width 220 height 35
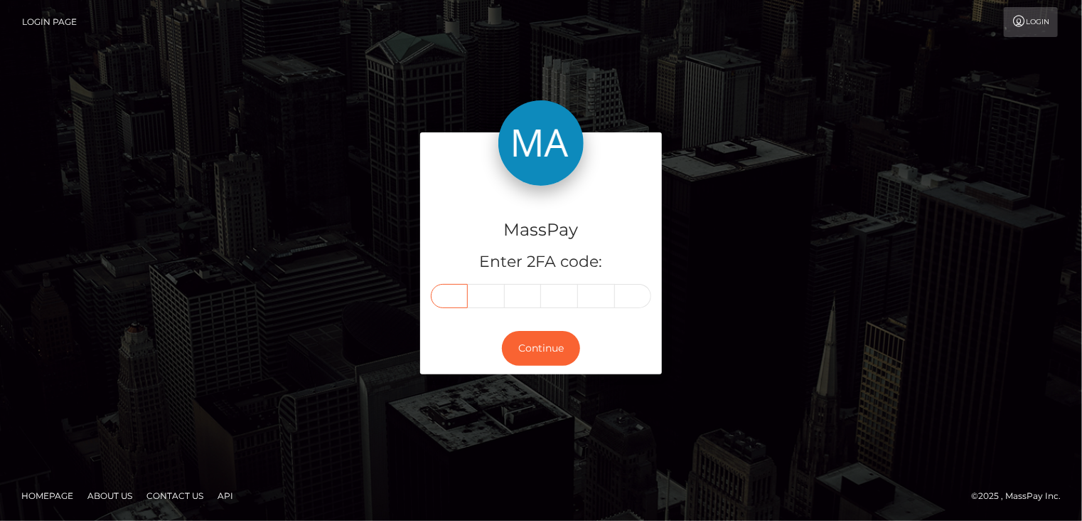
click at [444, 292] on input "text" at bounding box center [449, 296] width 37 height 24
type input "4"
type input "6"
type input "4"
type input "1"
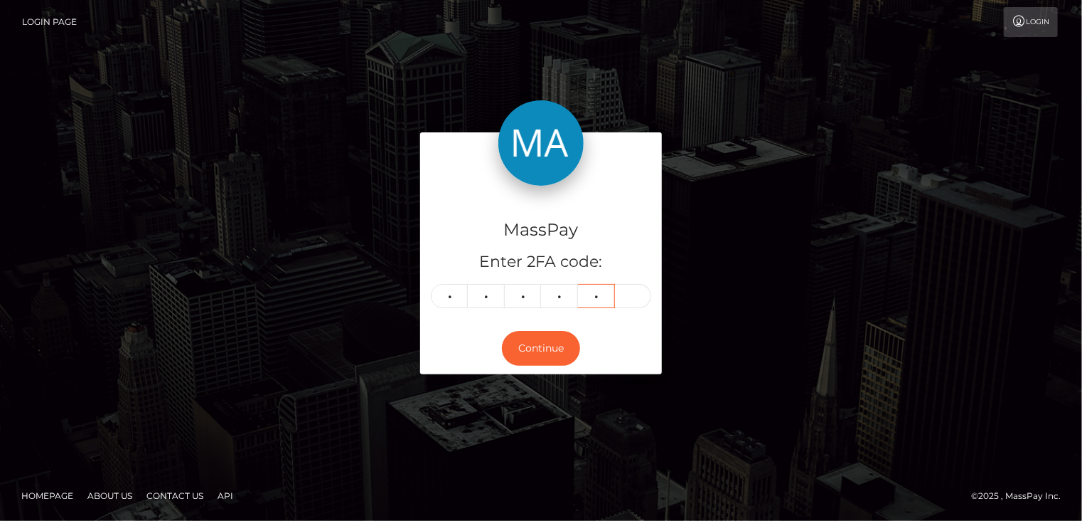
type input "0"
type input "6"
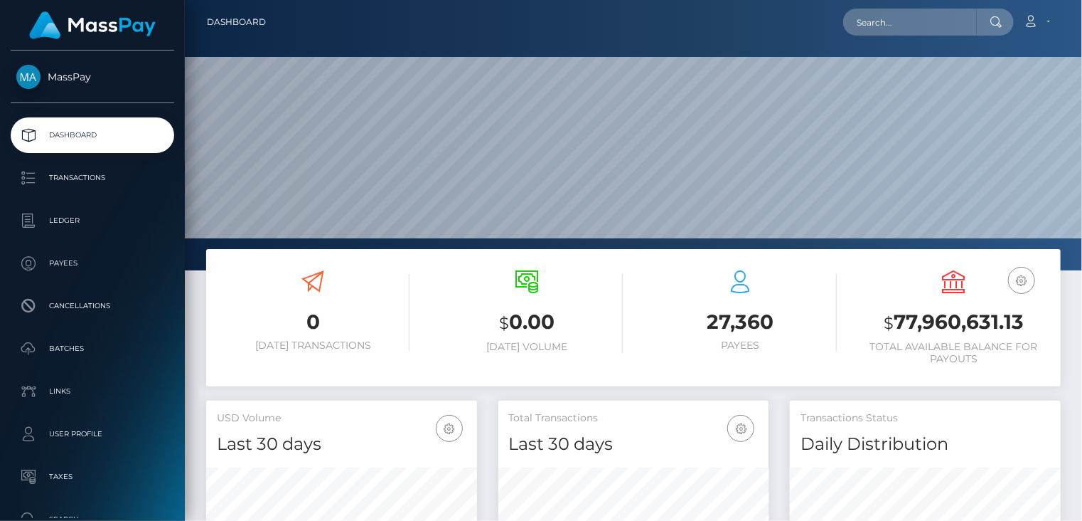
scroll to position [252, 270]
click at [920, 26] on input "text" at bounding box center [911, 22] width 134 height 27
paste input "pout_9JvJ2qP81F9Tb"
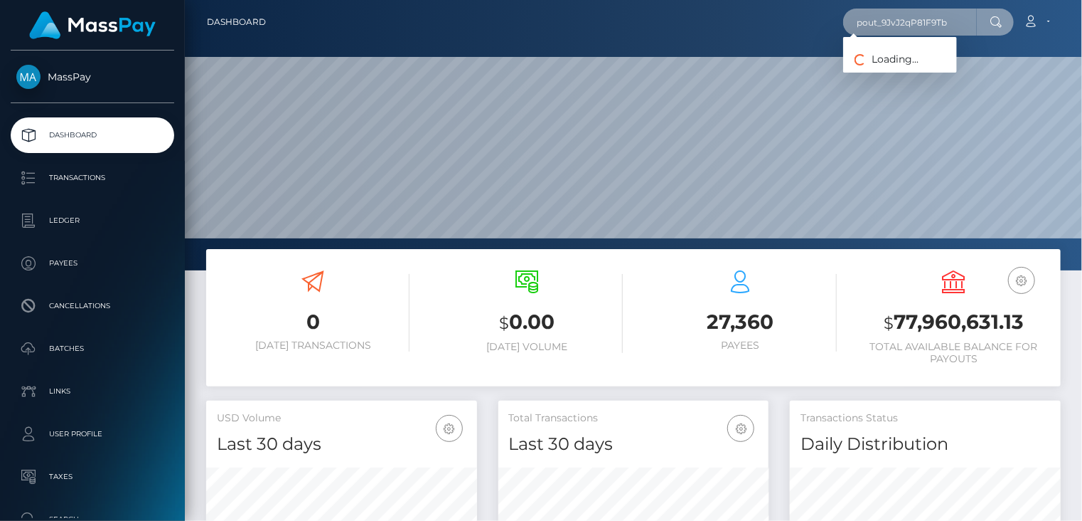
type input "pout_9JvJ2qP81F9Tb"
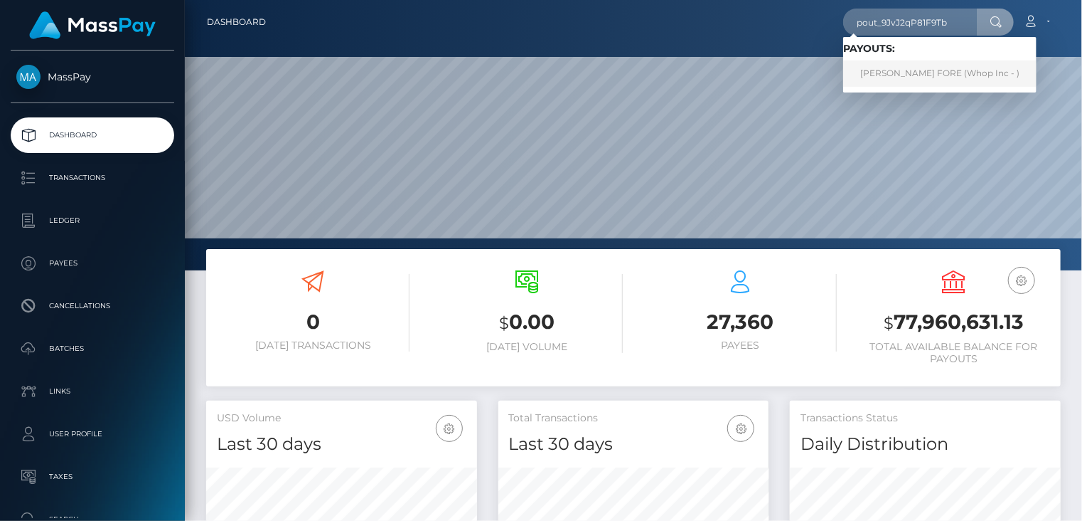
click at [925, 75] on link "CHRISTOPHER ROCHE FORE (Whop Inc - )" at bounding box center [940, 73] width 193 height 26
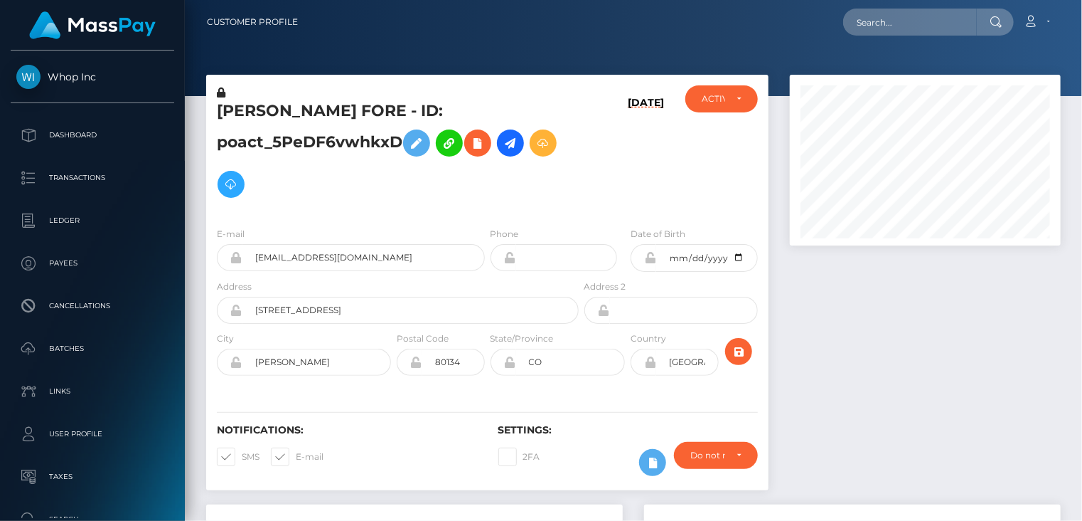
scroll to position [171, 270]
click at [886, 28] on input "text" at bounding box center [911, 22] width 134 height 27
paste input "pout_RIogOzDQLTpn5"
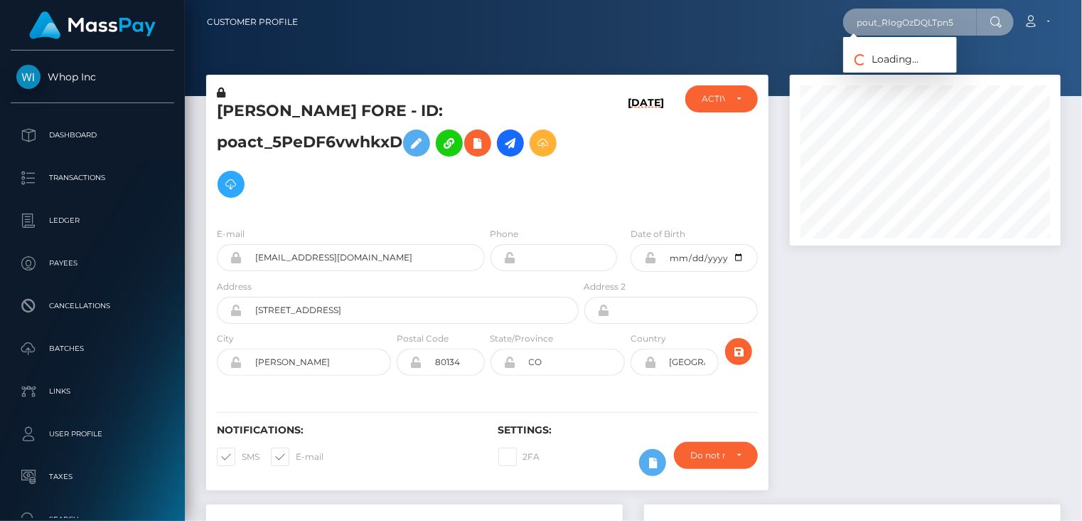
type input "pout_RIogOzDQLTpn5"
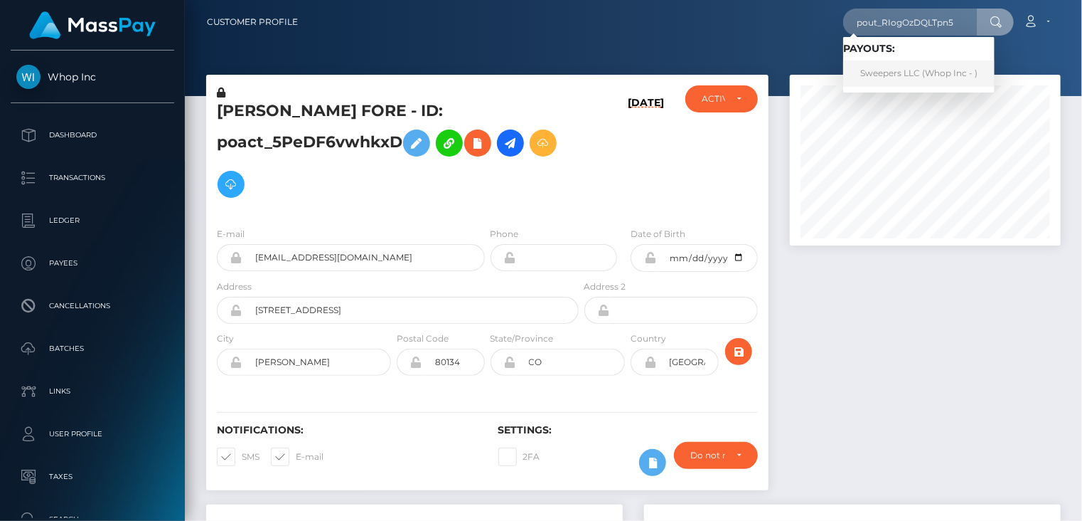
click at [896, 73] on link "Sweepers LLC (Whop Inc - )" at bounding box center [919, 73] width 151 height 26
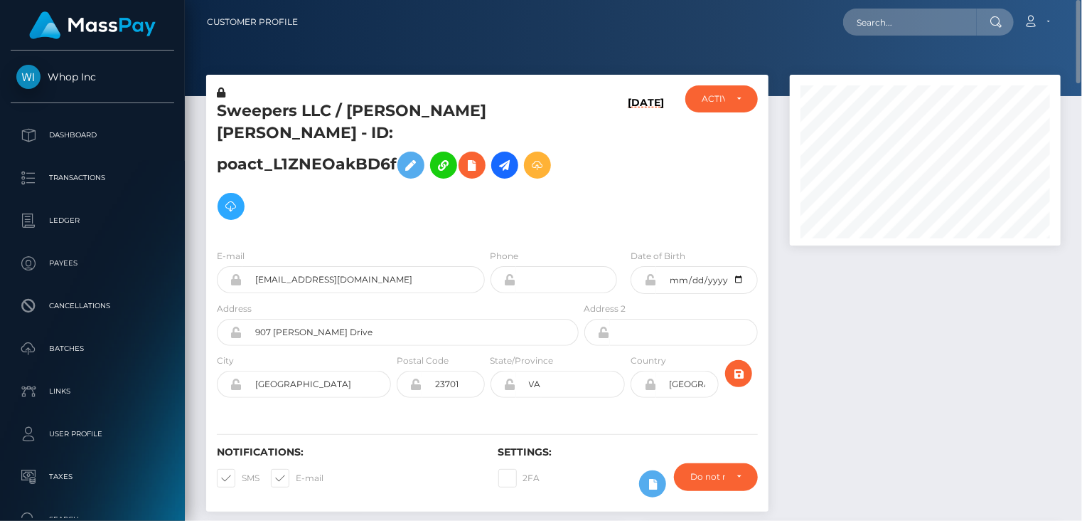
click at [348, 109] on h5 "Sweepers LLC / [PERSON_NAME] [PERSON_NAME] - ID: poact_L1ZNEOakBD6f" at bounding box center [394, 163] width 354 height 127
click at [348, 109] on h5 "Sweepers LLC / DAMIEN DEMETRICE JONES - ID: poact_L1ZNEOakBD6f" at bounding box center [394, 163] width 354 height 127
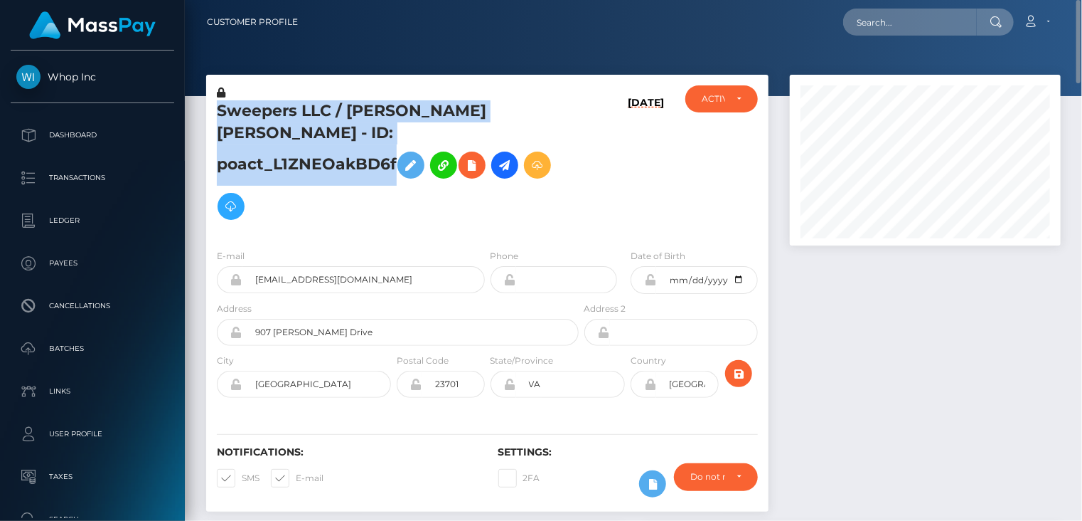
click at [348, 109] on h5 "Sweepers LLC / DAMIEN DEMETRICE JONES - ID: poact_L1ZNEOakBD6f" at bounding box center [394, 163] width 354 height 127
copy h5 "Sweepers LLC / DAMIEN DEMETRICE JONES - ID: poact_L1ZNEOakBD6f"
